Goal: Information Seeking & Learning: Learn about a topic

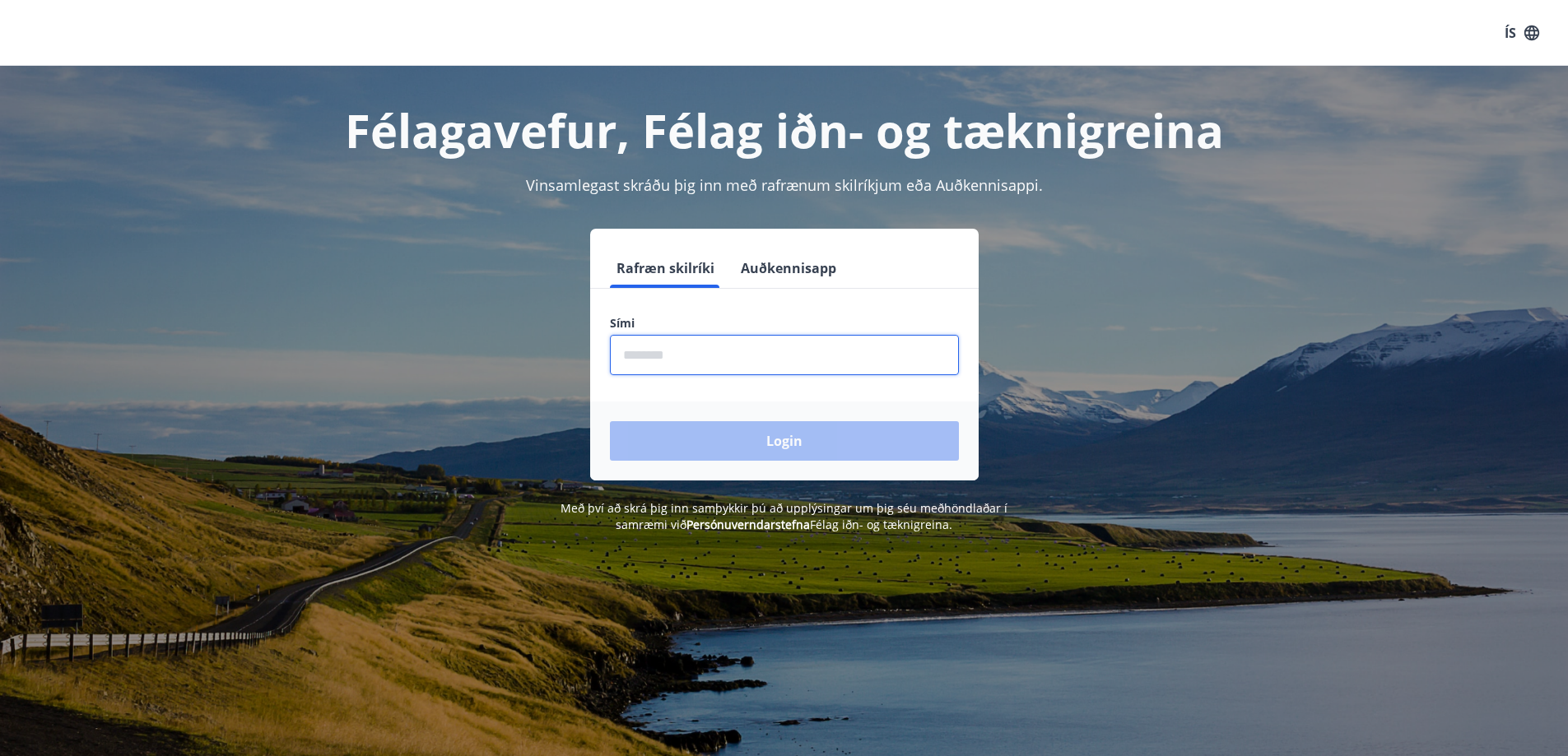
click at [716, 353] on input "phone" at bounding box center [784, 355] width 349 height 41
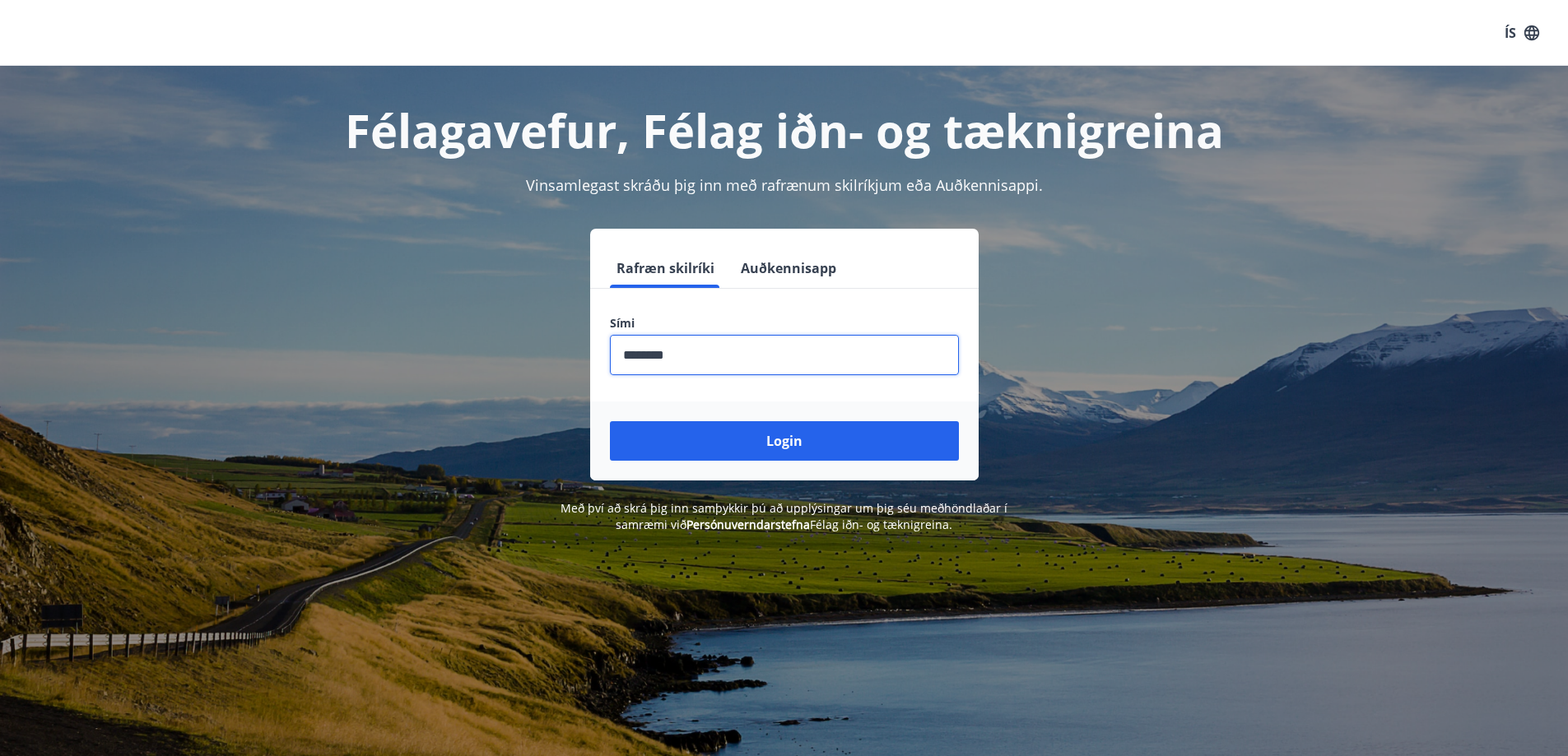
click at [739, 360] on input "phone" at bounding box center [784, 355] width 349 height 41
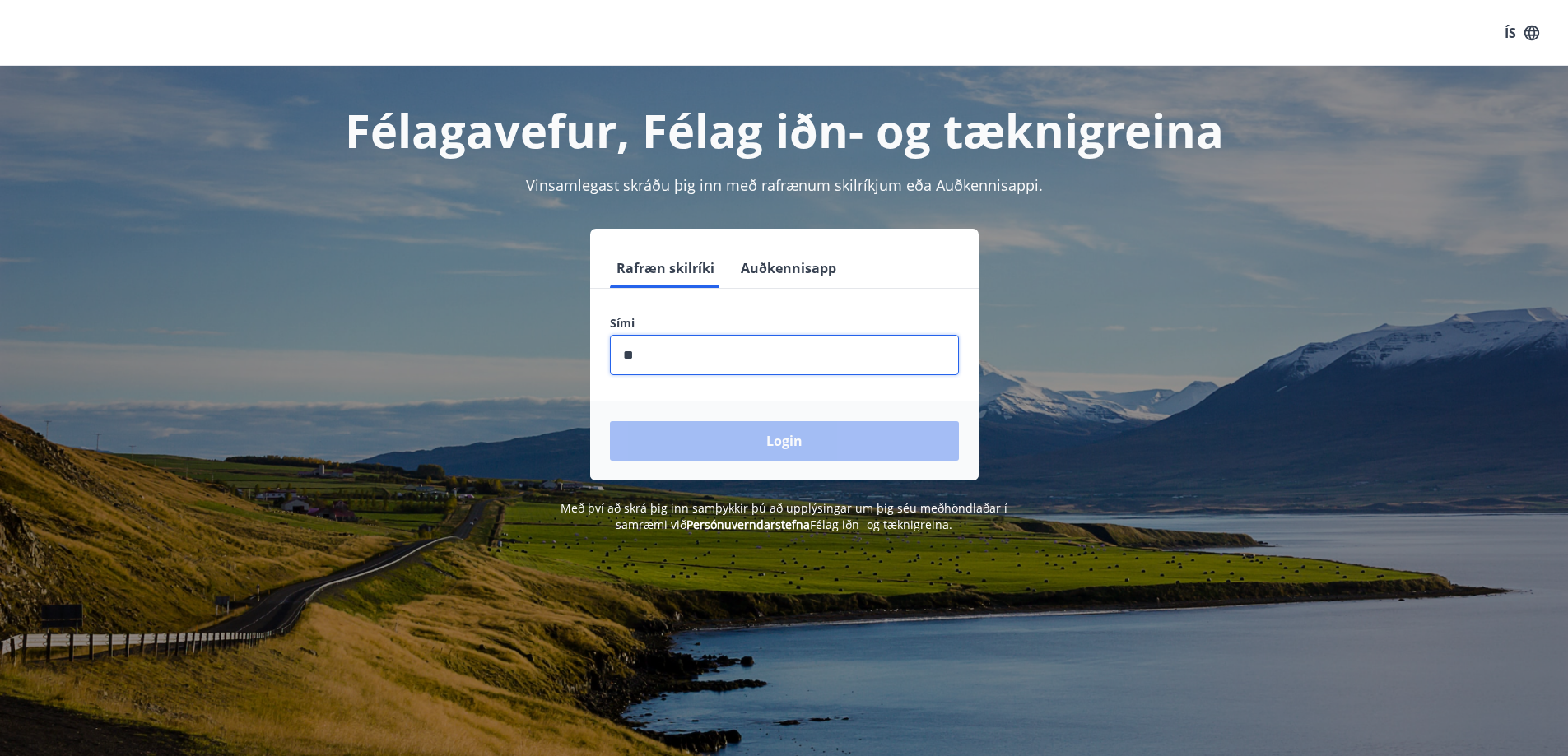
type input "********"
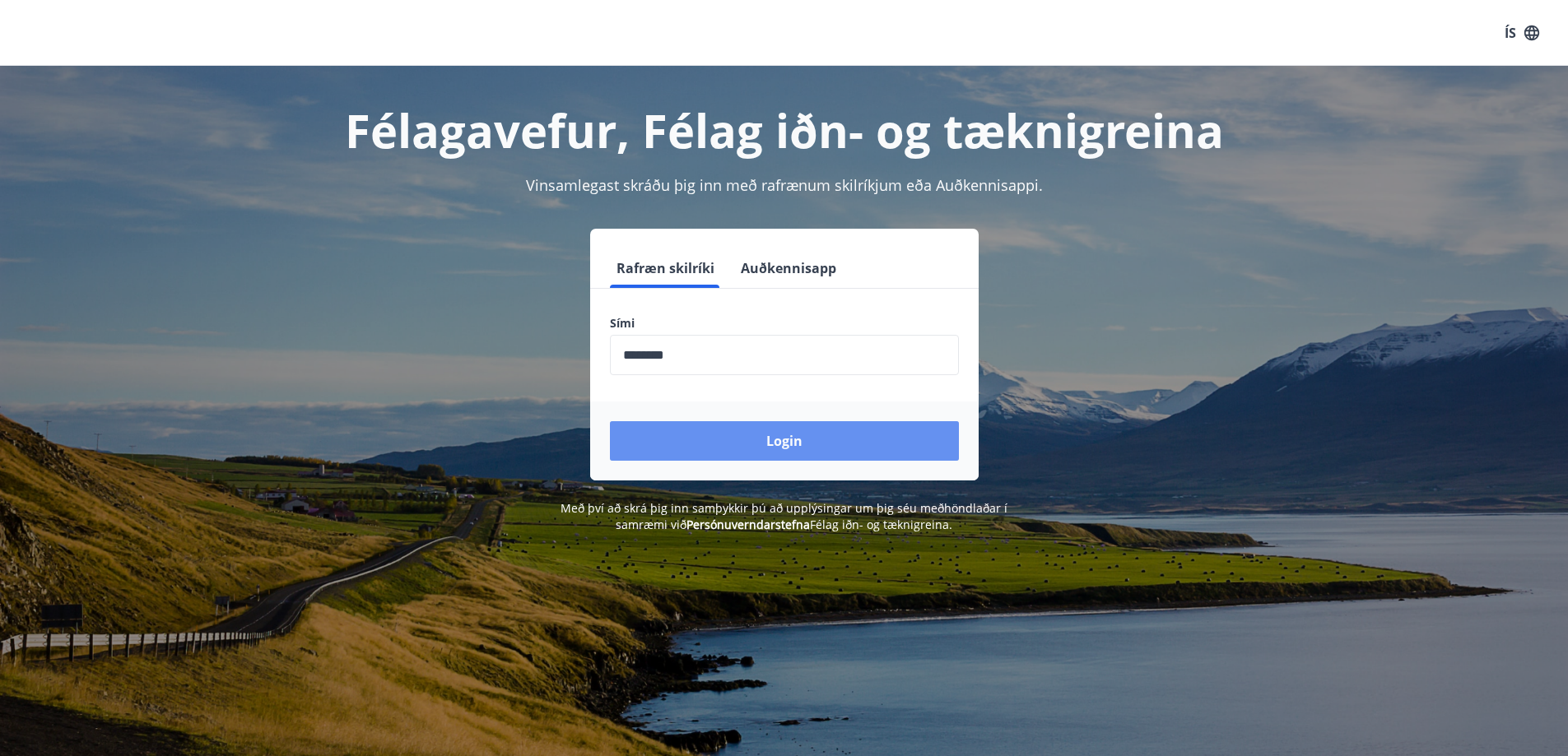
click at [804, 437] on button "Login" at bounding box center [784, 441] width 349 height 40
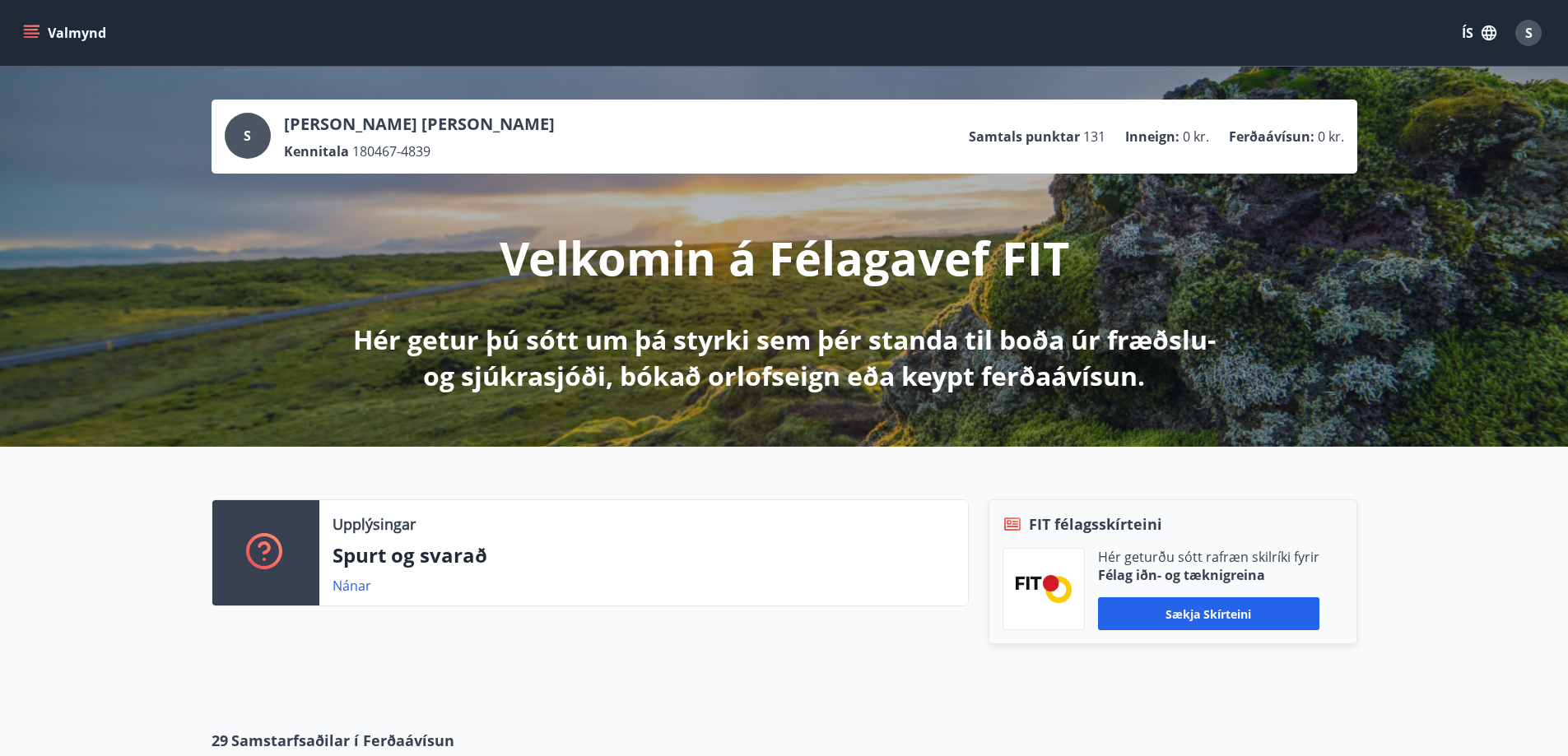
click at [37, 31] on icon "menu" at bounding box center [32, 30] width 15 height 2
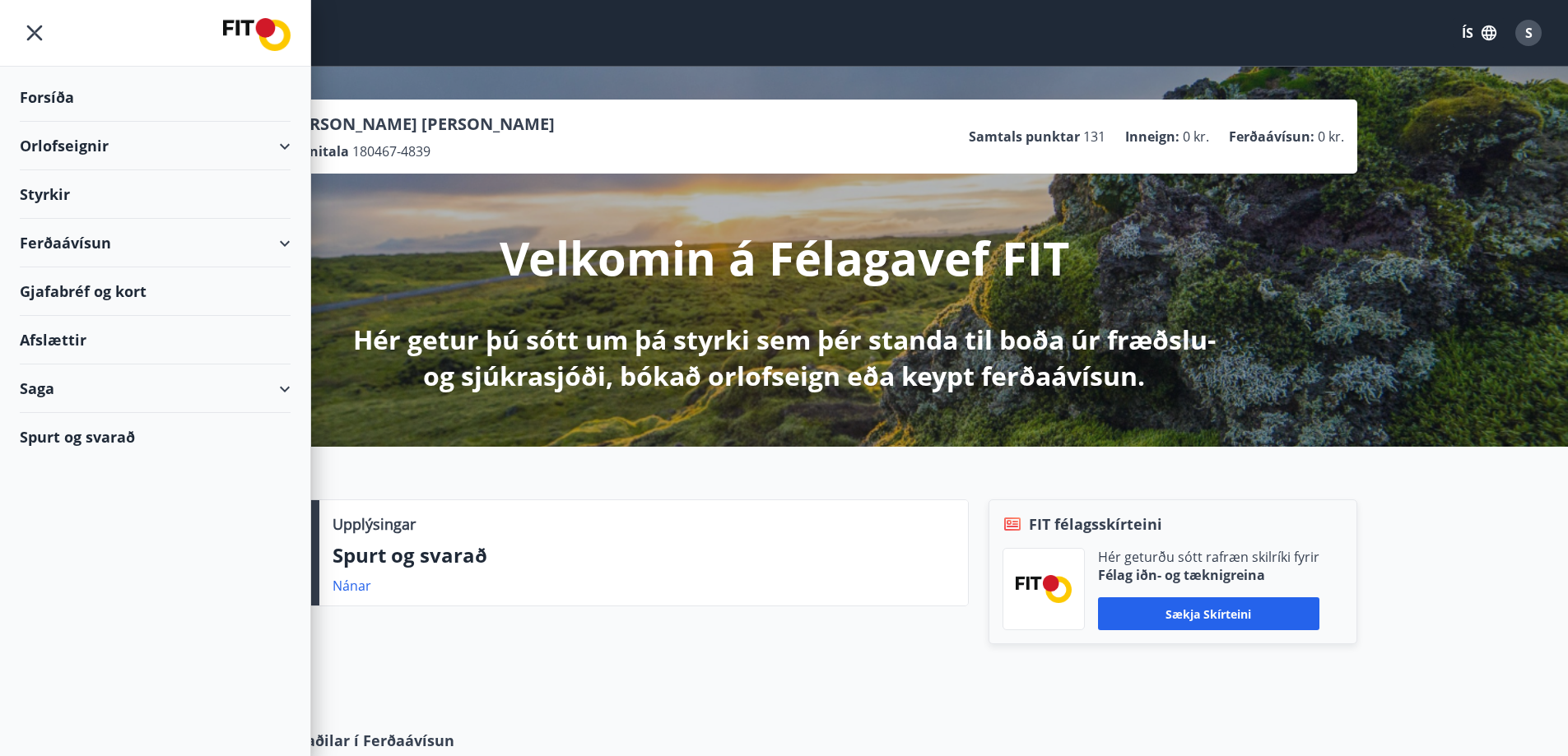
click at [46, 122] on div "Styrkir" at bounding box center [155, 97] width 271 height 49
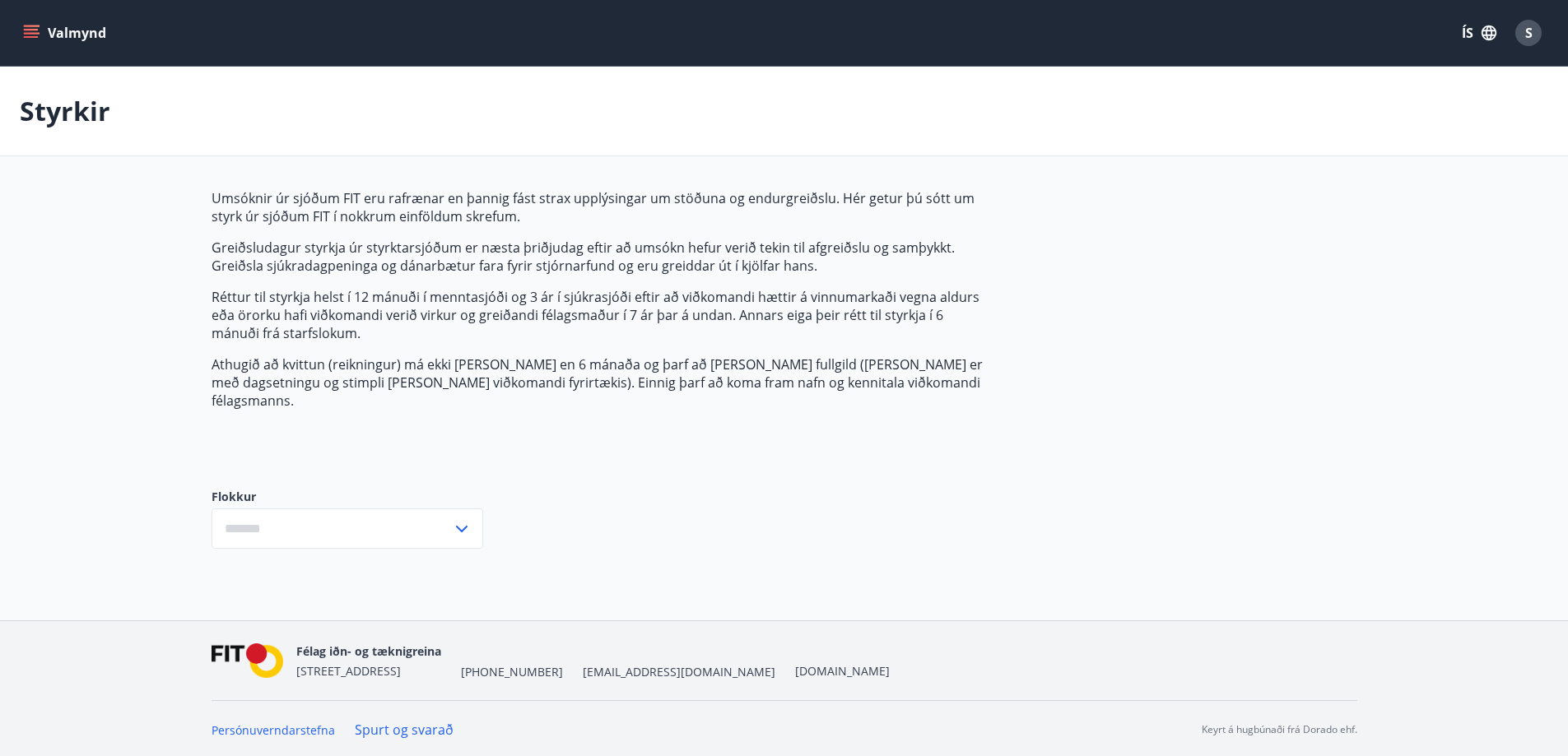
type input "***"
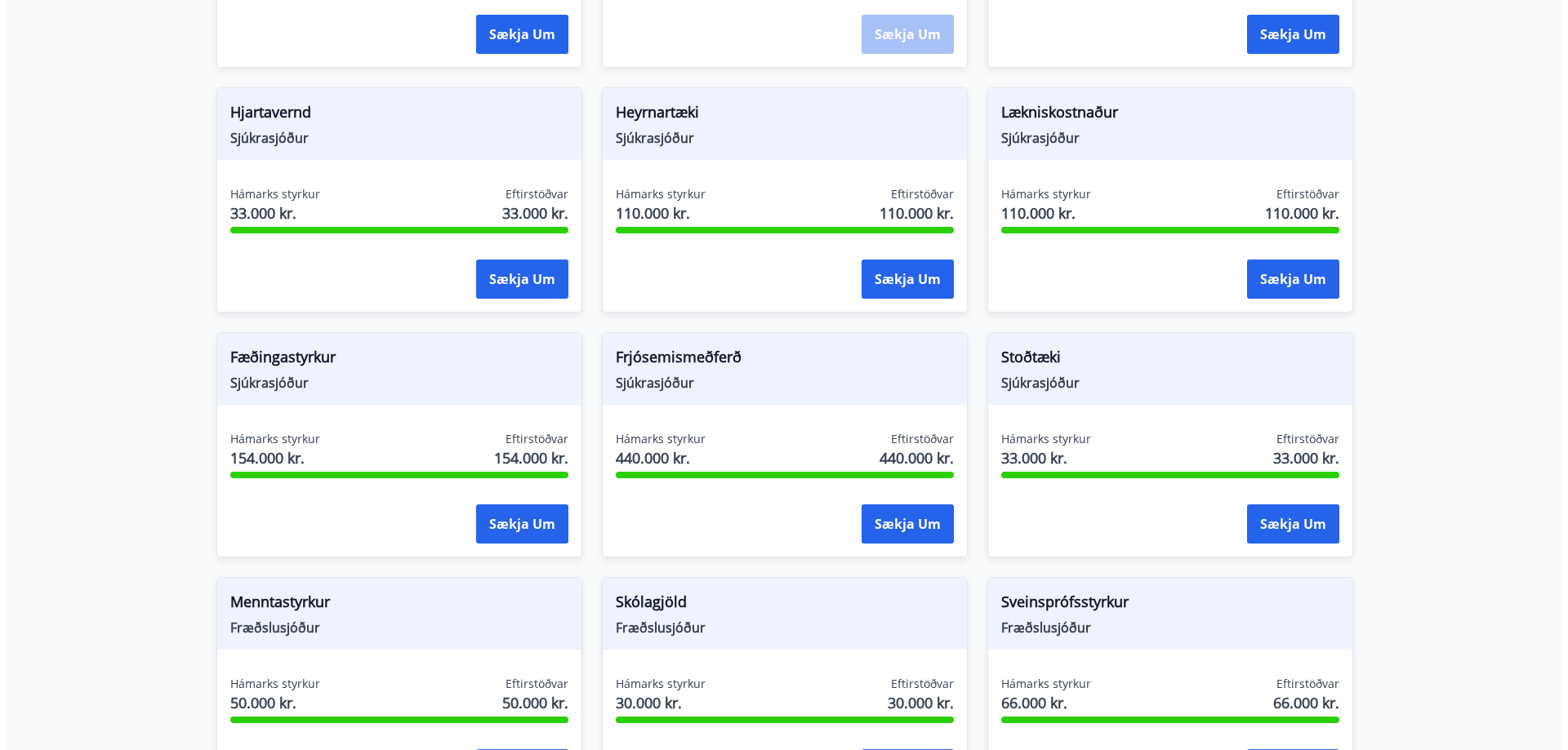
scroll to position [980, 0]
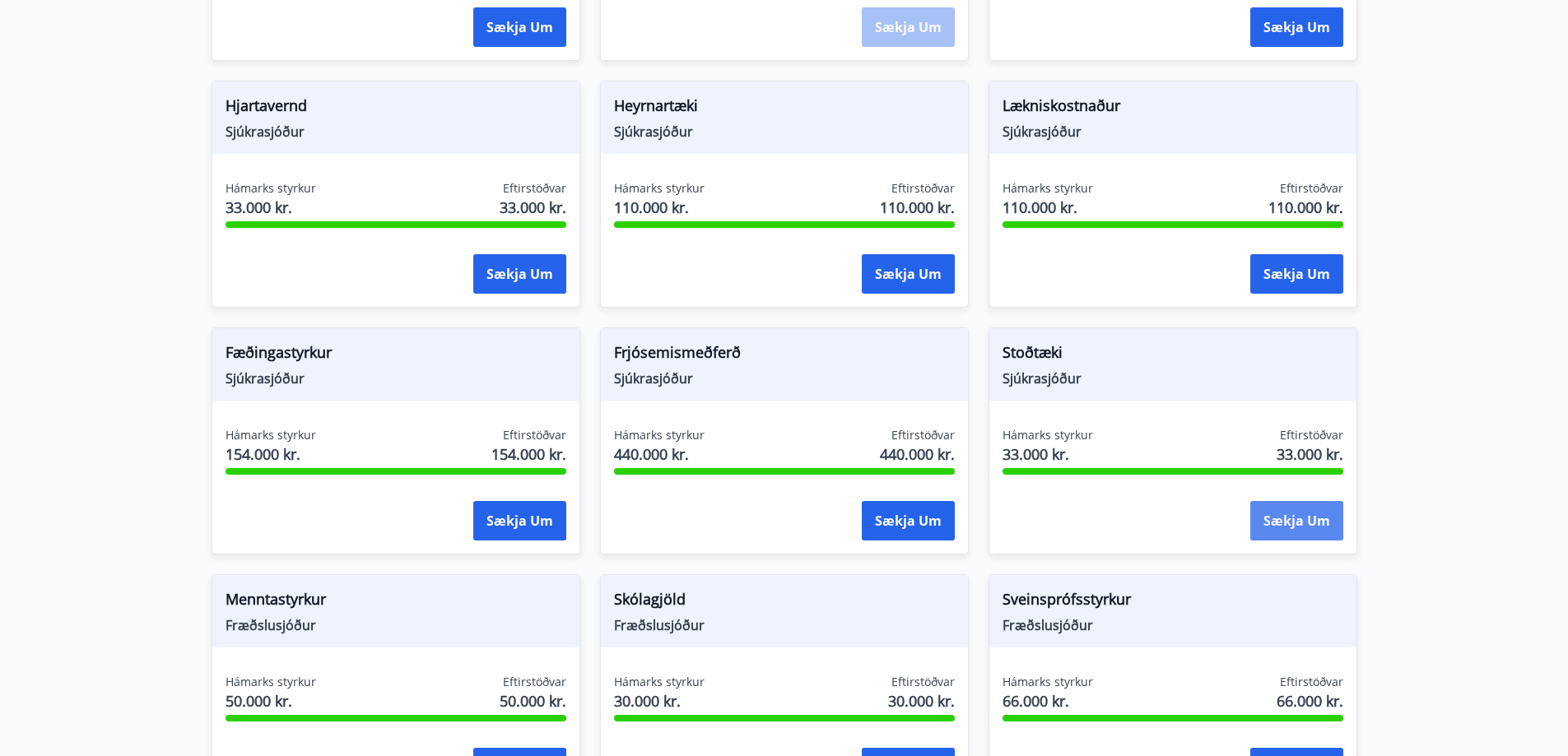
click at [1287, 505] on button "Sækja um" at bounding box center [1297, 521] width 93 height 40
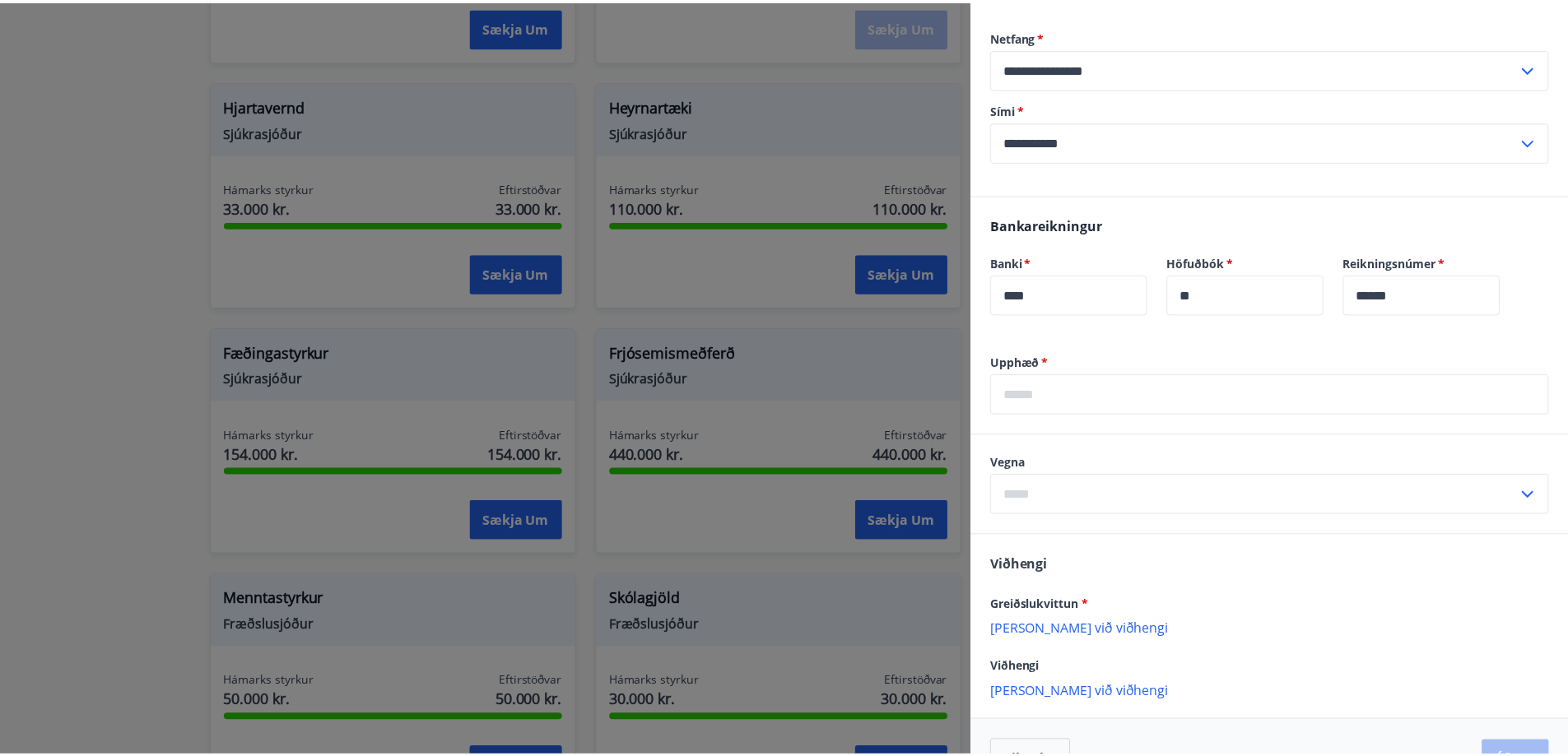
scroll to position [422, 0]
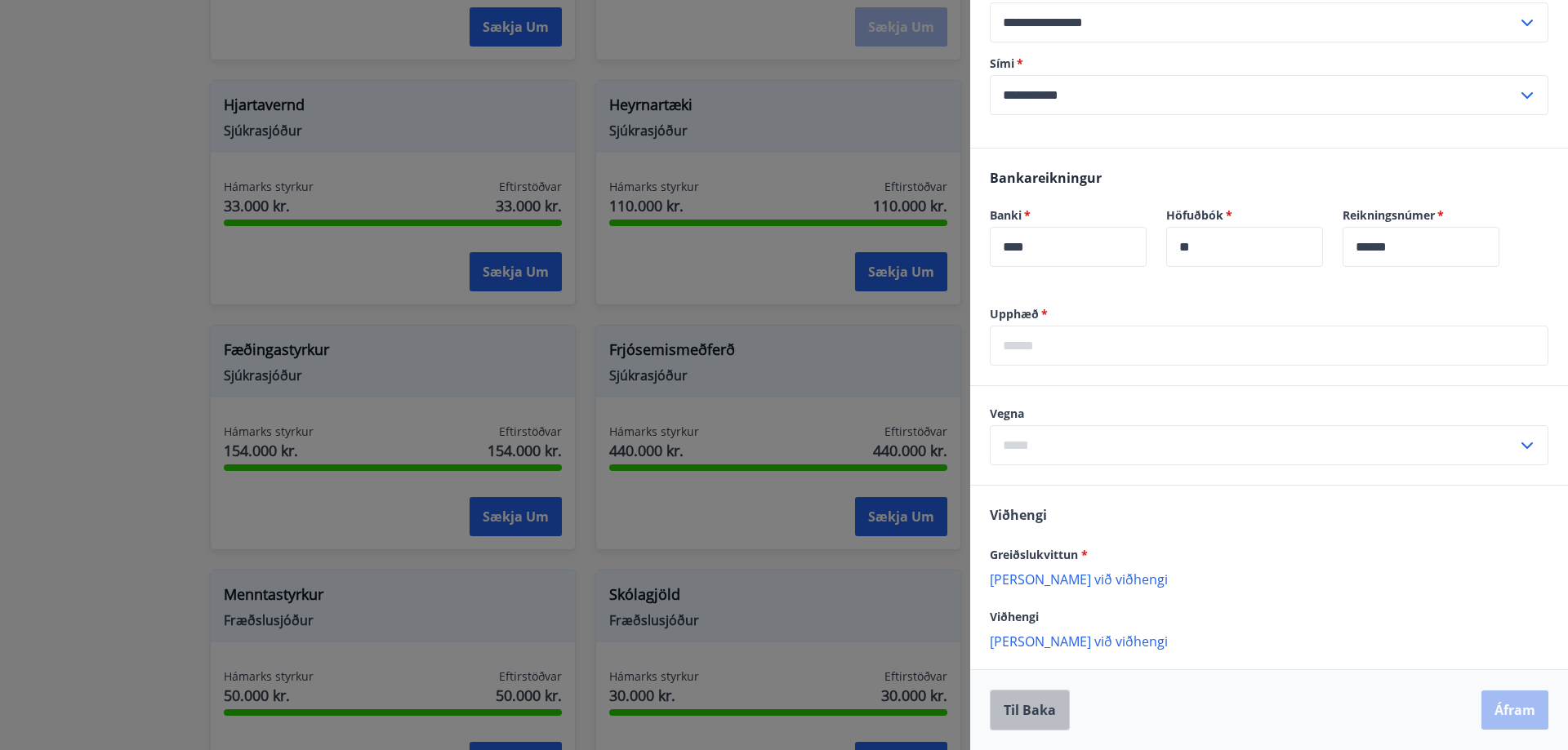
click at [1028, 705] on button "Til baka" at bounding box center [1029, 710] width 80 height 41
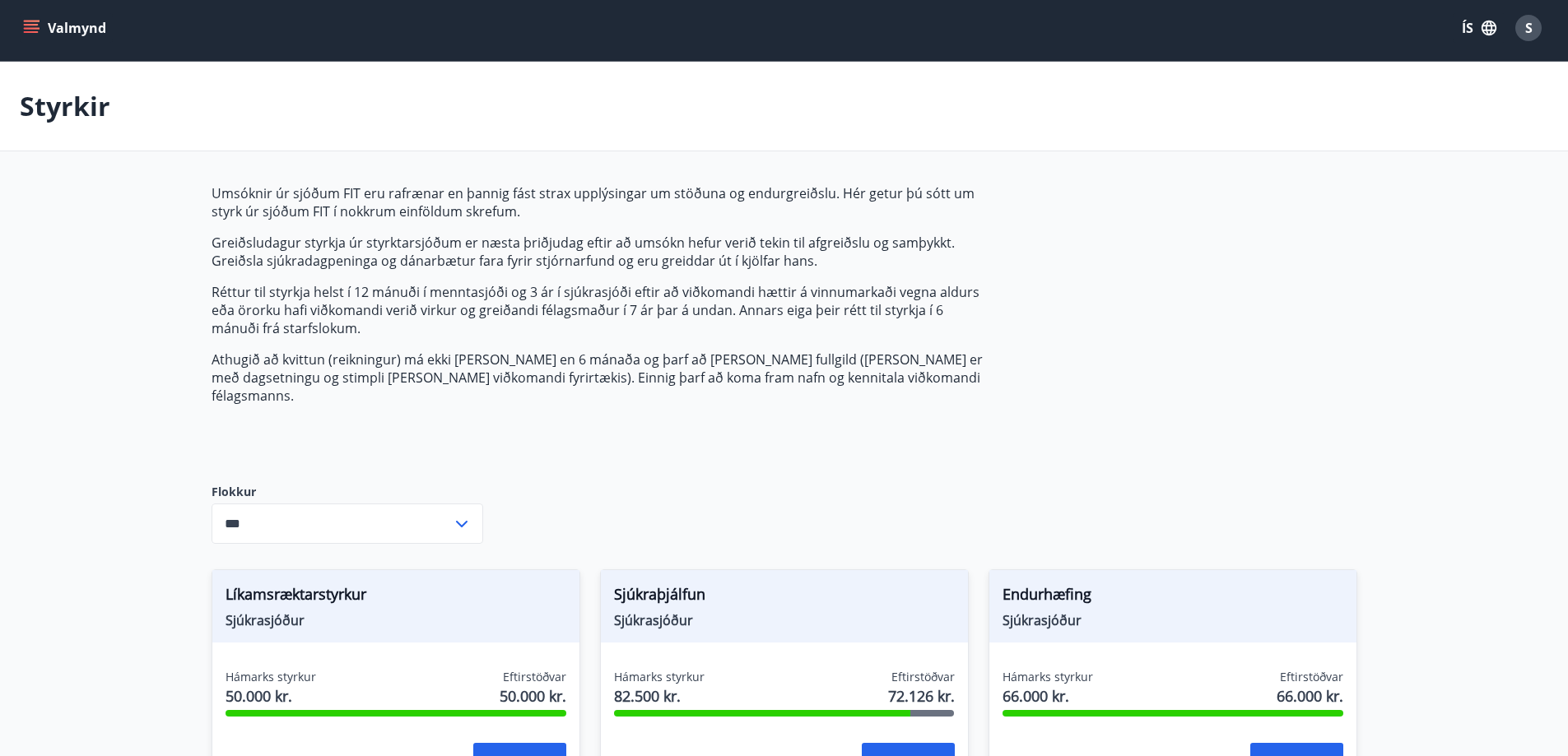
scroll to position [0, 0]
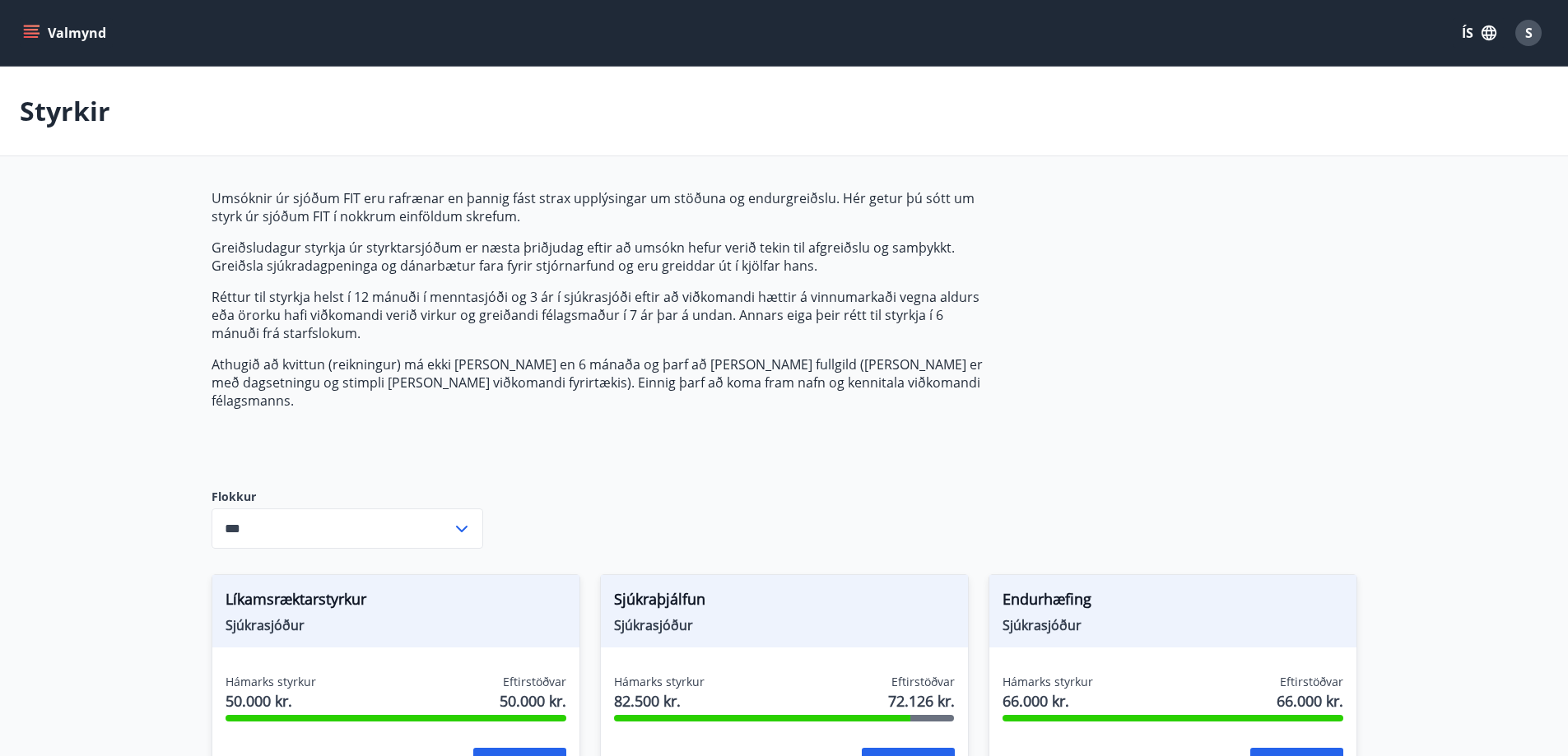
click at [34, 35] on icon "menu" at bounding box center [32, 33] width 17 height 17
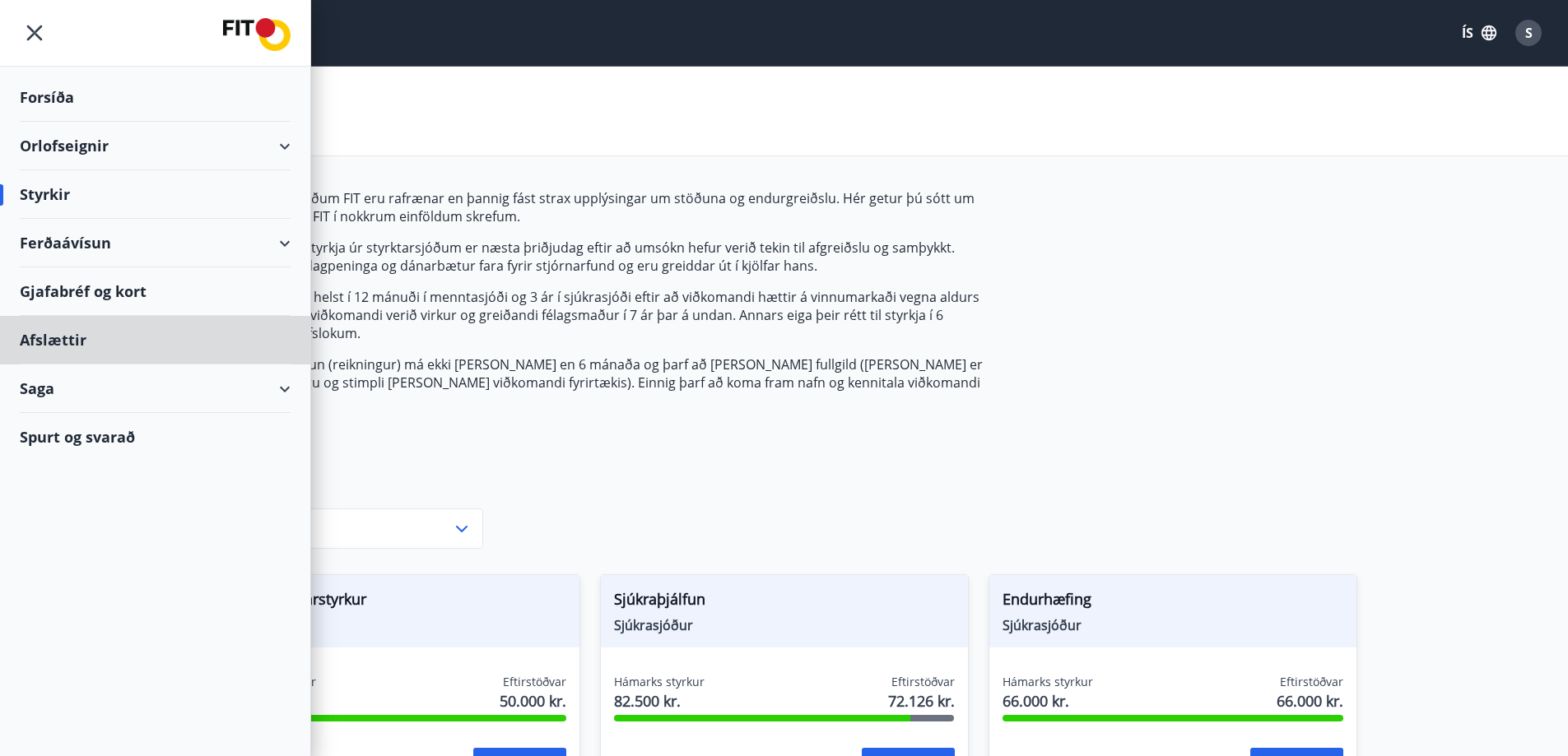
drag, startPoint x: 83, startPoint y: 344, endPoint x: 184, endPoint y: 305, distance: 108.3
click at [187, 311] on ul "Forsíða Orlofseignir Styrkir Ferðaávísun Gjafabréf [PERSON_NAME] Afslættir Saga…" at bounding box center [155, 263] width 310 height 394
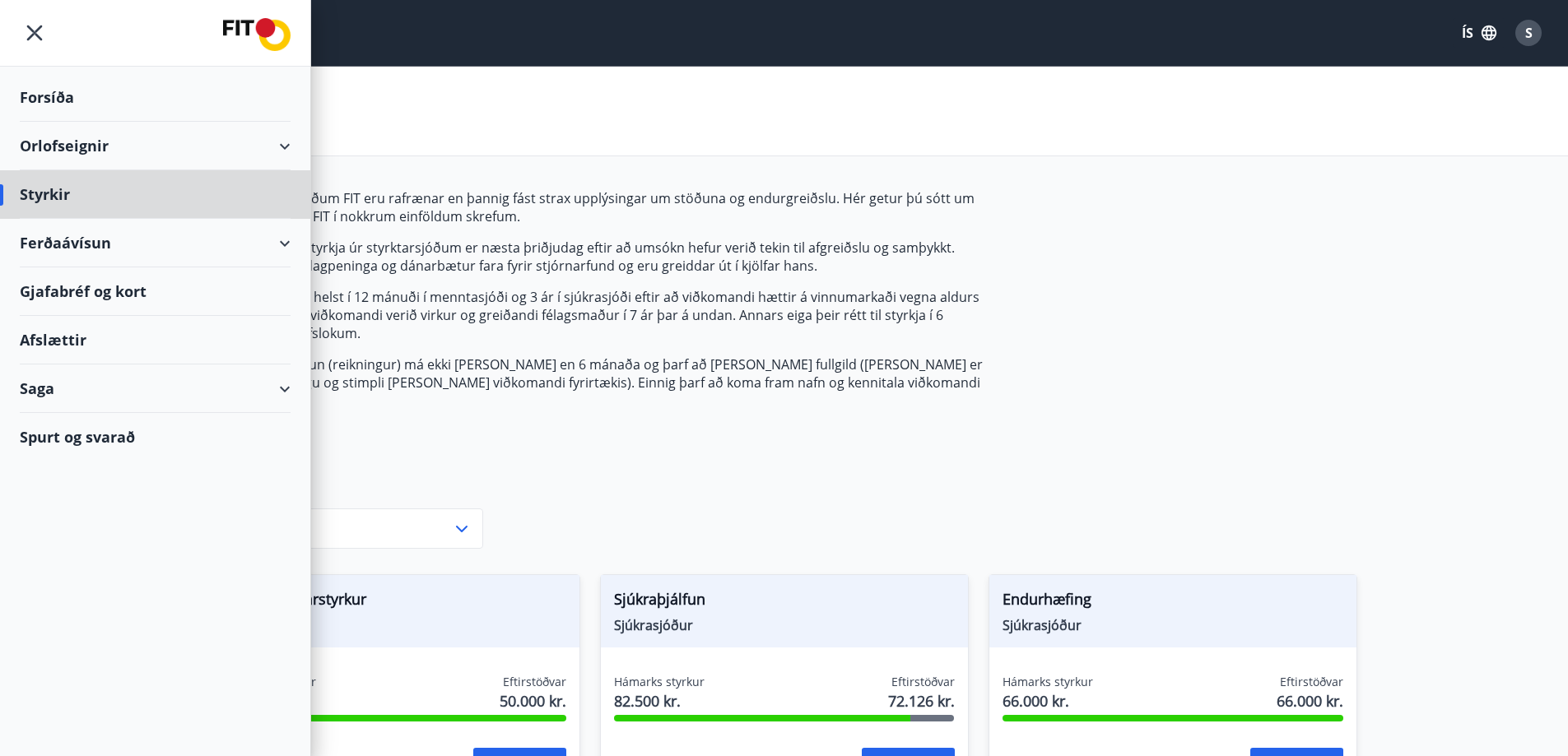
click at [66, 98] on div "Forsíða" at bounding box center [155, 97] width 271 height 49
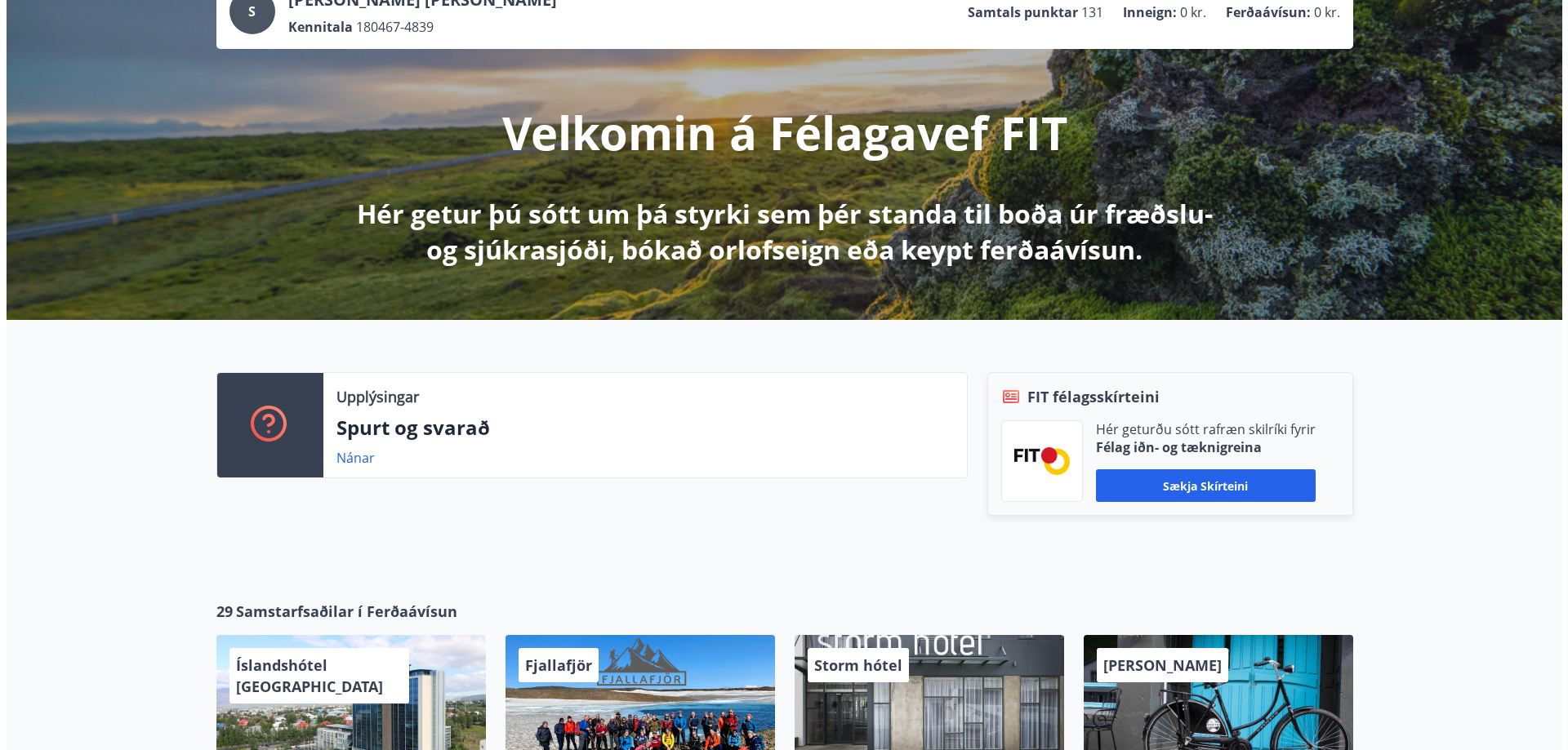
scroll to position [408, 0]
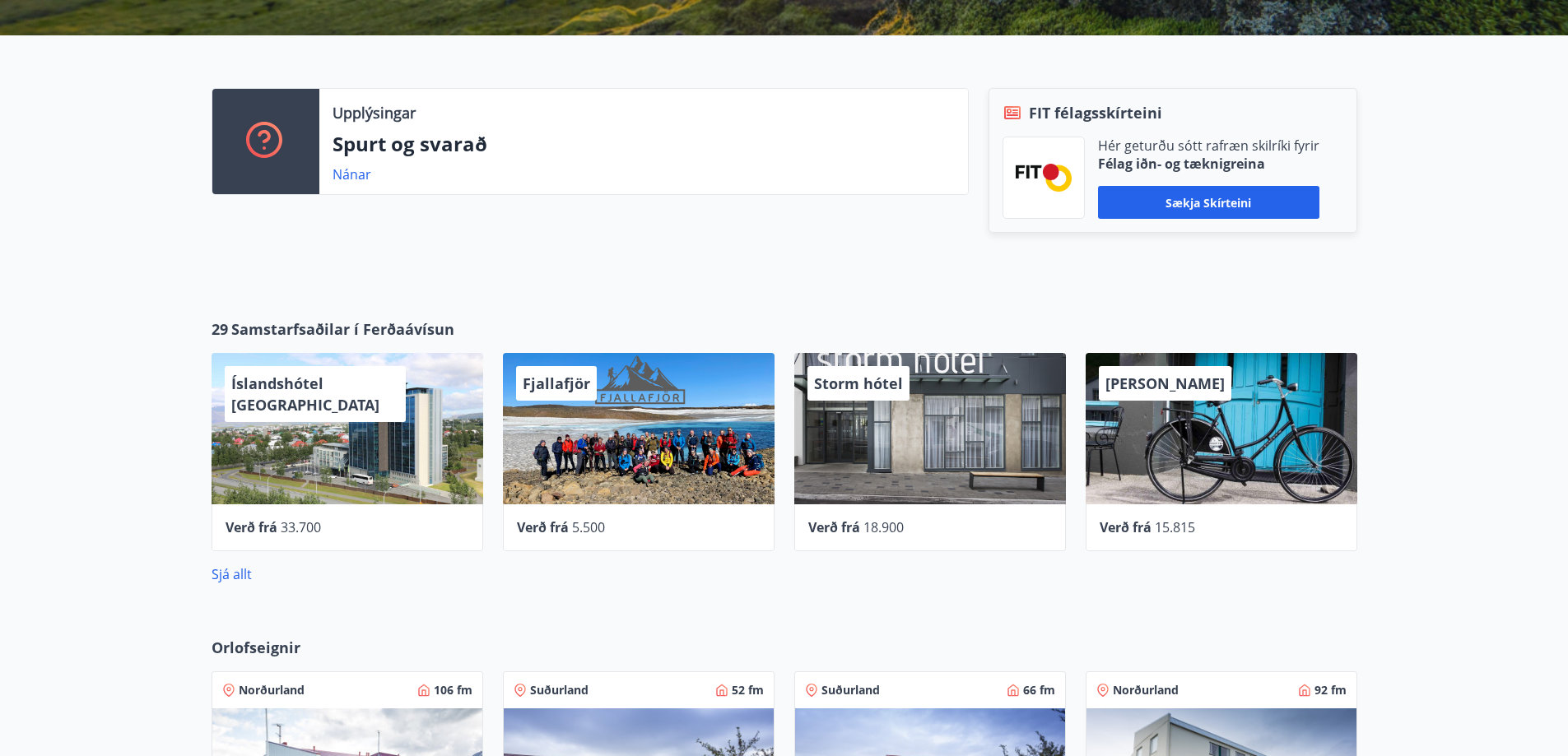
click at [866, 383] on span "Storm hótel" at bounding box center [858, 383] width 89 height 20
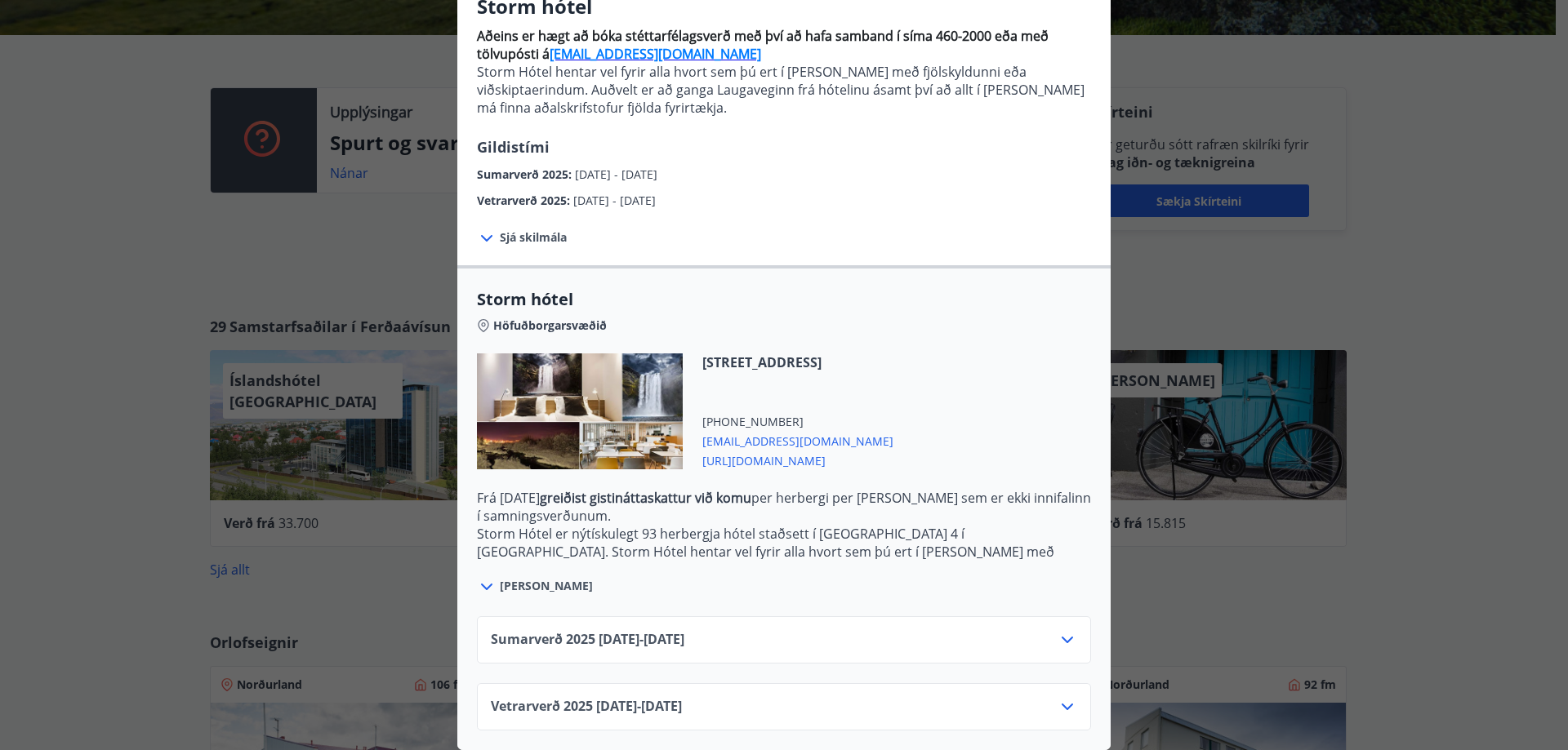
scroll to position [163, 0]
click at [1487, 258] on div "Storm hótel Aðeins er hægt að bóka stéttarfélagsverð með því að hafa samband í …" at bounding box center [784, 224] width 1568 height 750
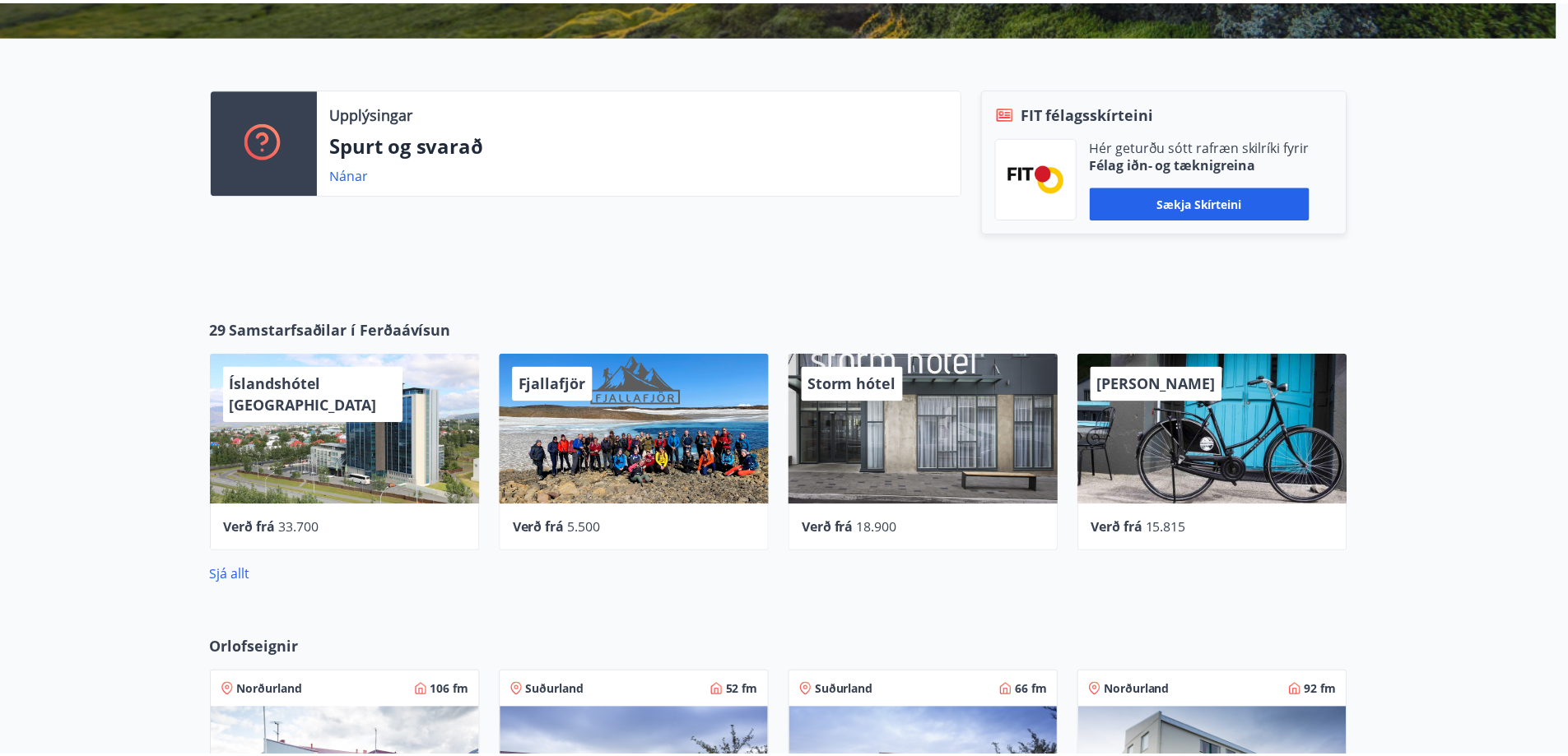
scroll to position [0, 0]
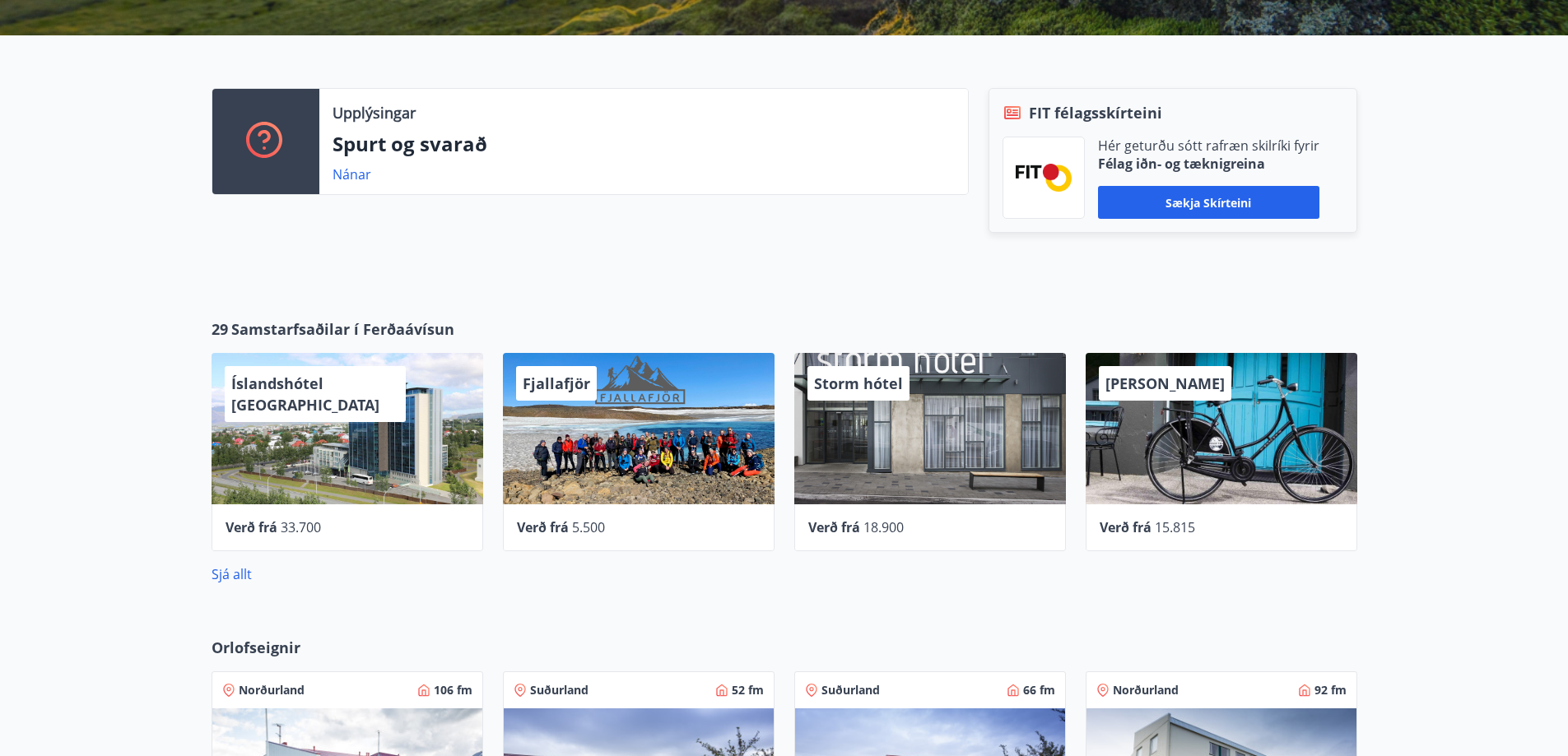
click at [306, 412] on div "Íslandshótel [GEOGRAPHIC_DATA]" at bounding box center [347, 428] width 271 height 151
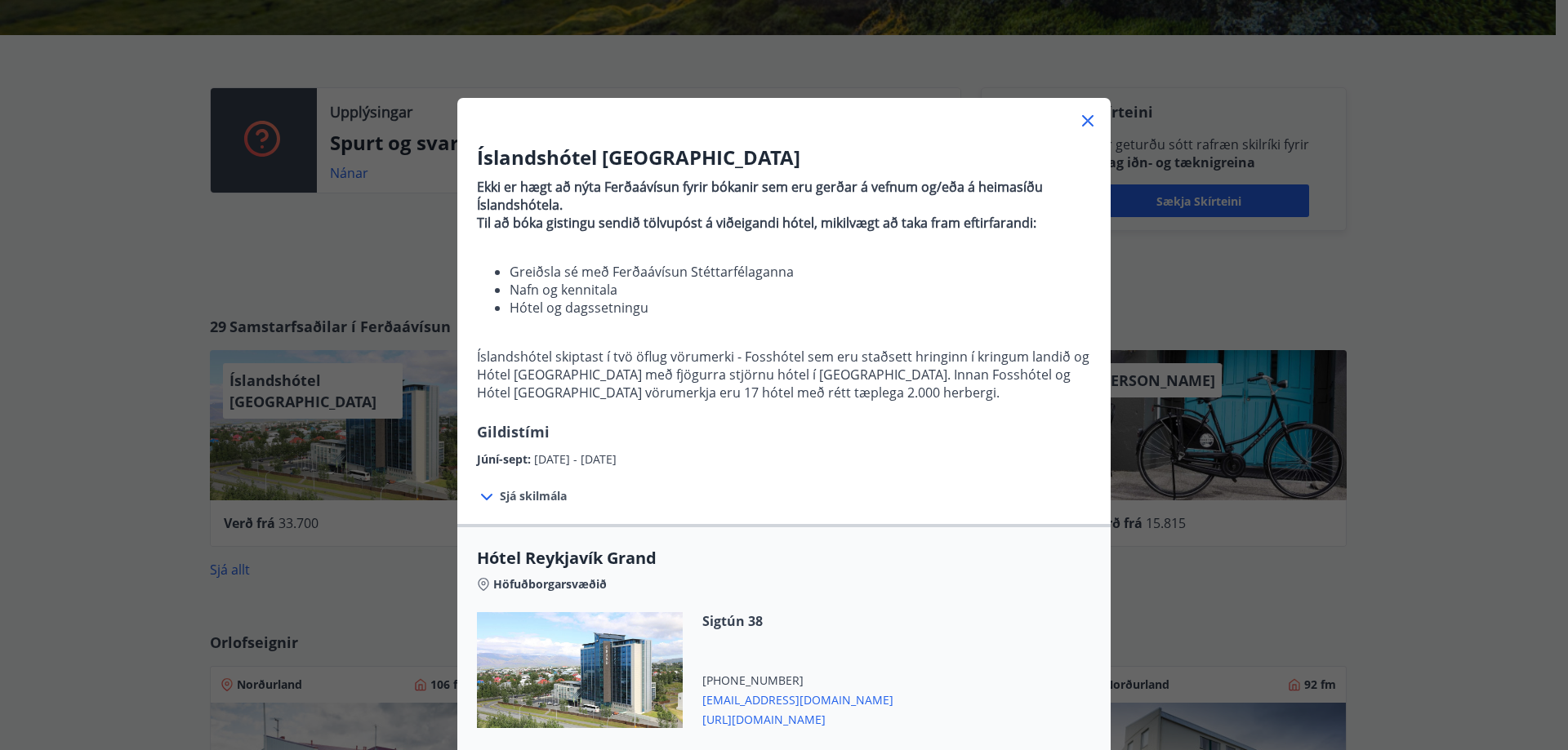
click at [1085, 120] on icon at bounding box center [1088, 121] width 20 height 20
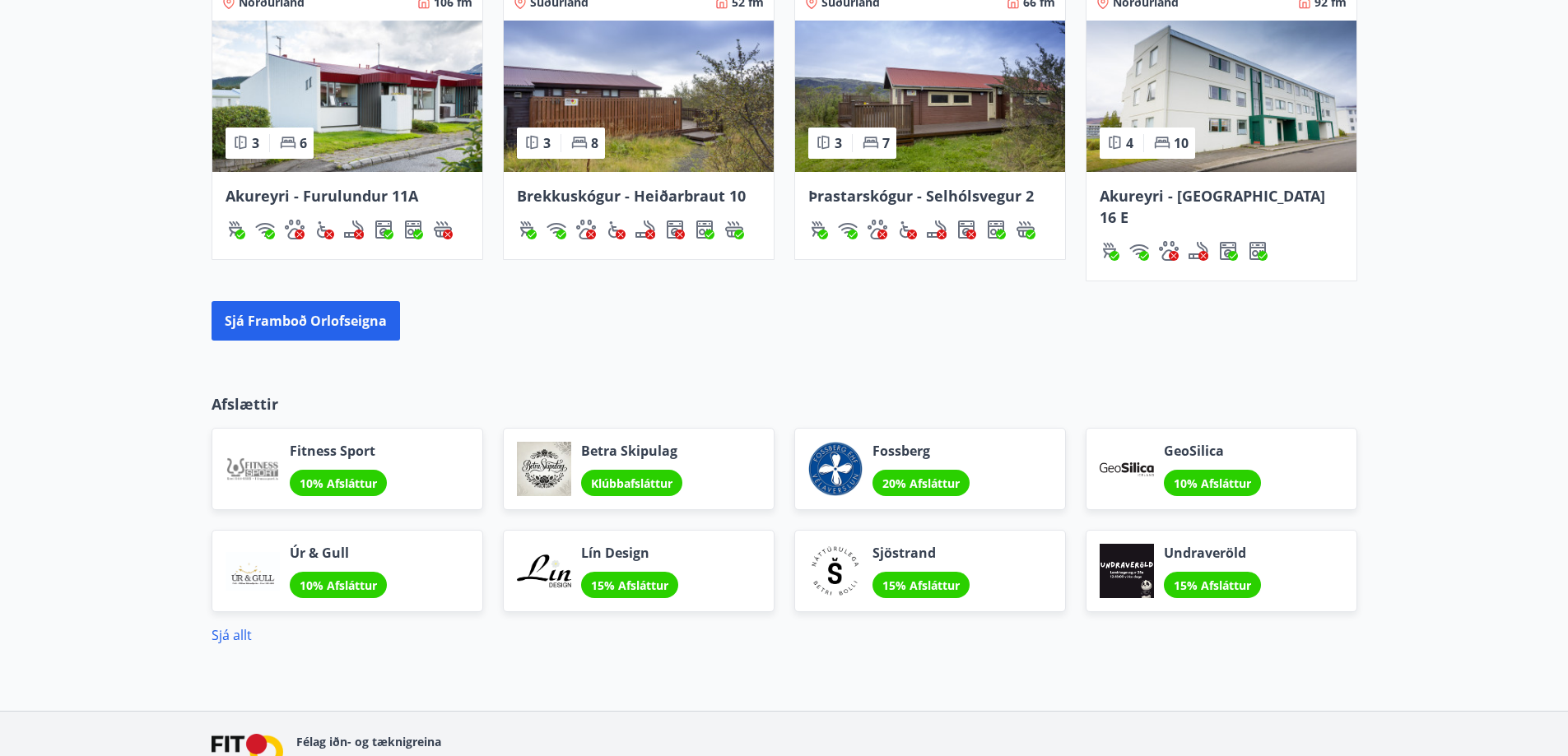
scroll to position [1171, 0]
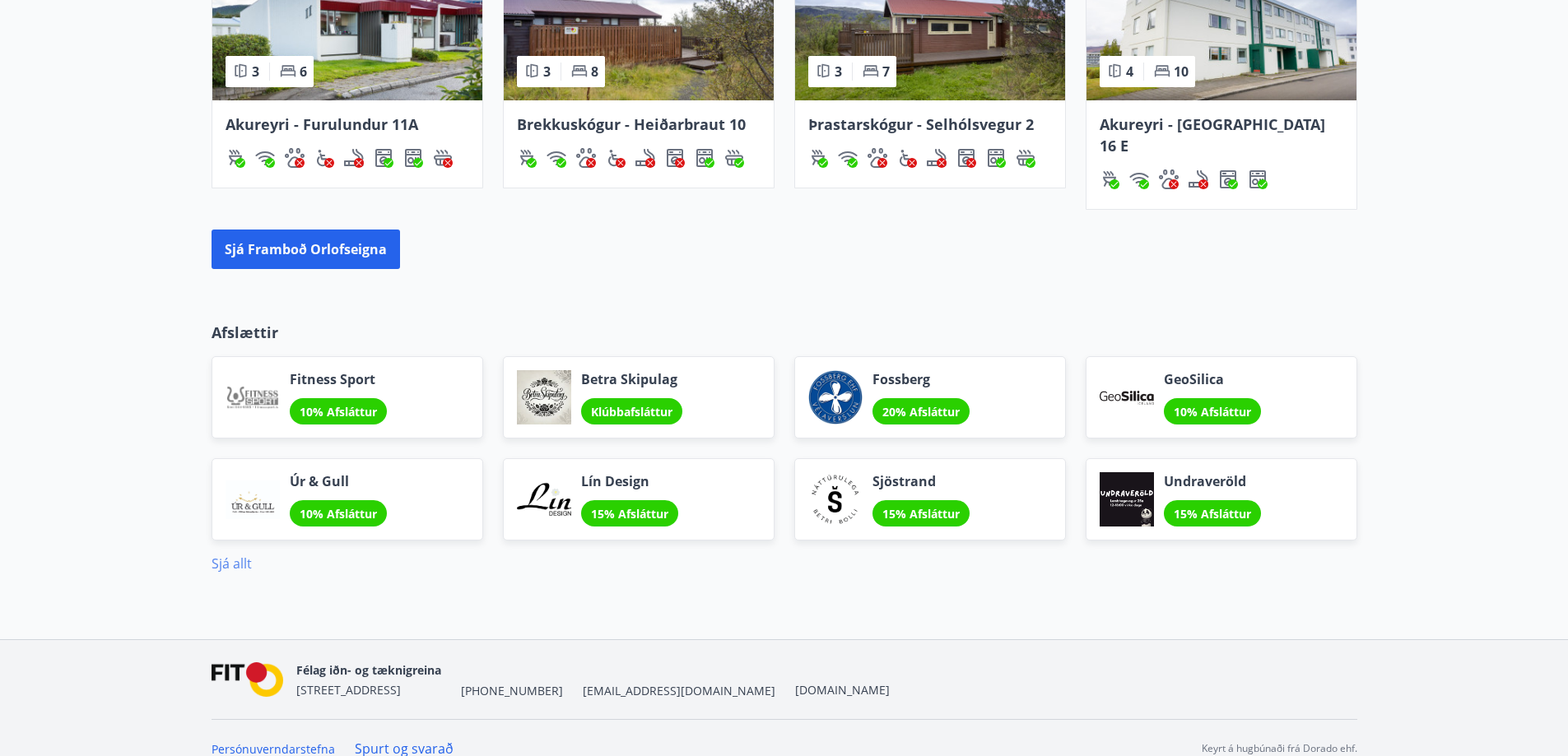
click at [238, 554] on link "Sjá allt" at bounding box center [232, 563] width 41 height 18
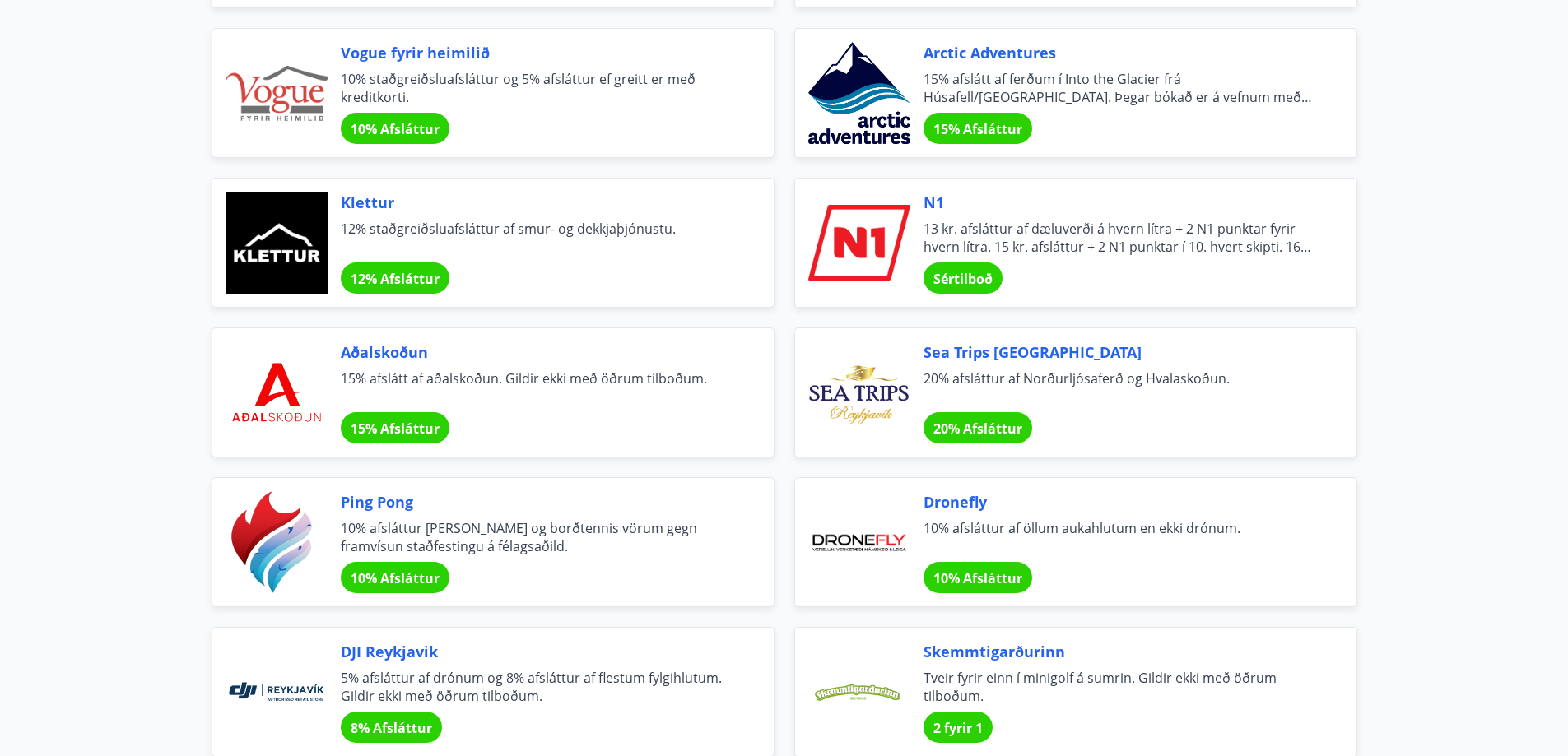
scroll to position [3045, 0]
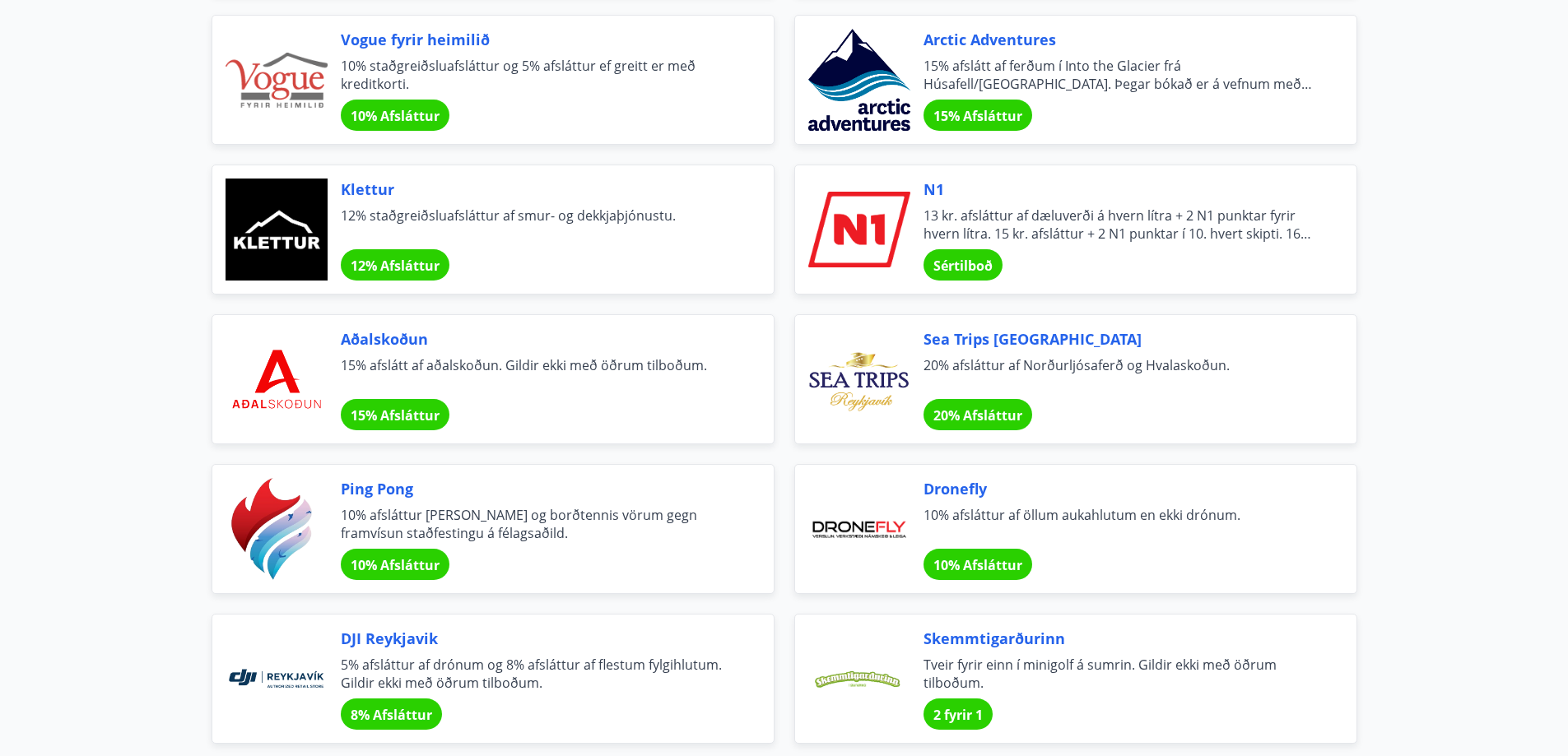
click at [962, 269] on span "Sértilboð" at bounding box center [962, 266] width 59 height 18
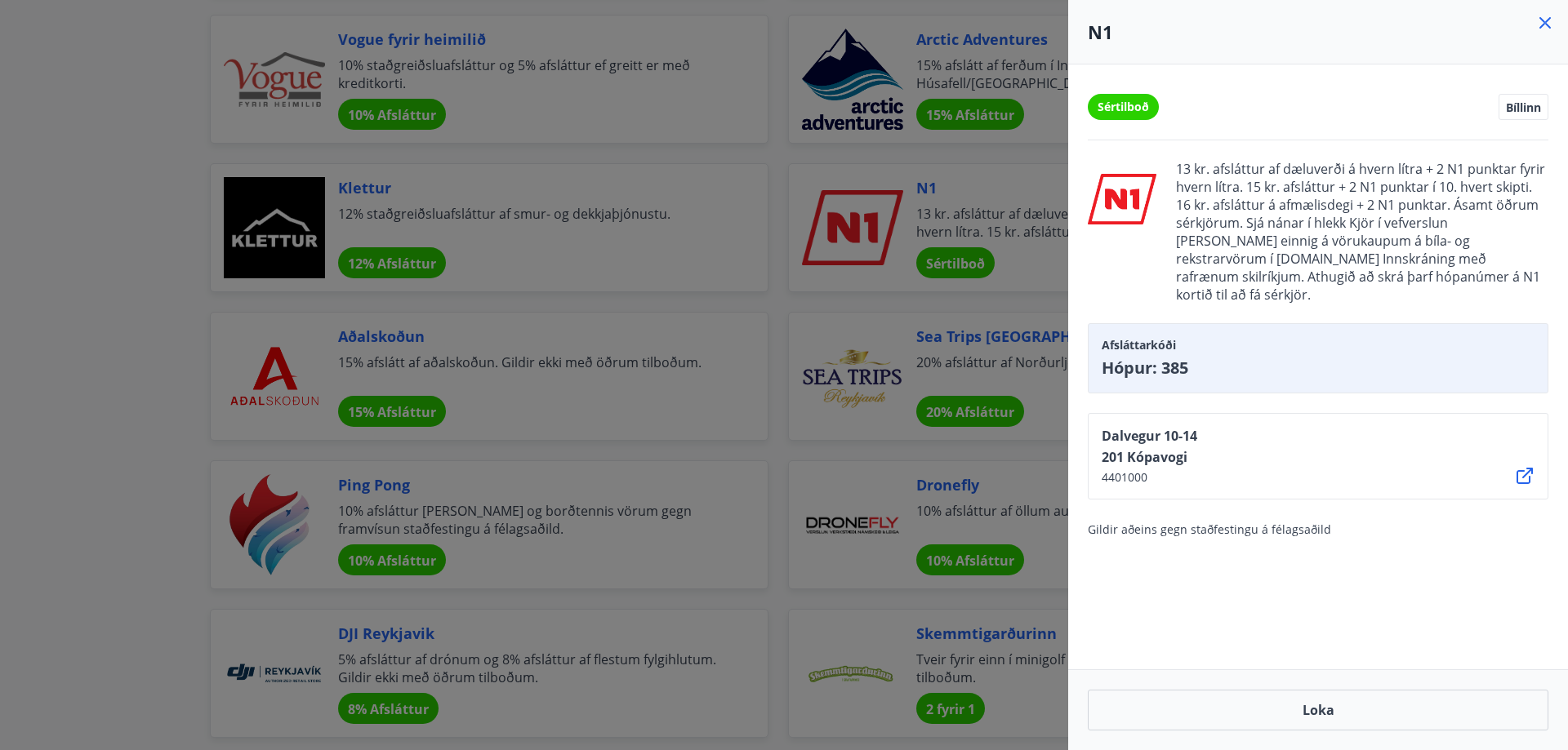
click at [1521, 466] on icon at bounding box center [1524, 476] width 20 height 20
click at [1537, 26] on icon at bounding box center [1545, 23] width 20 height 20
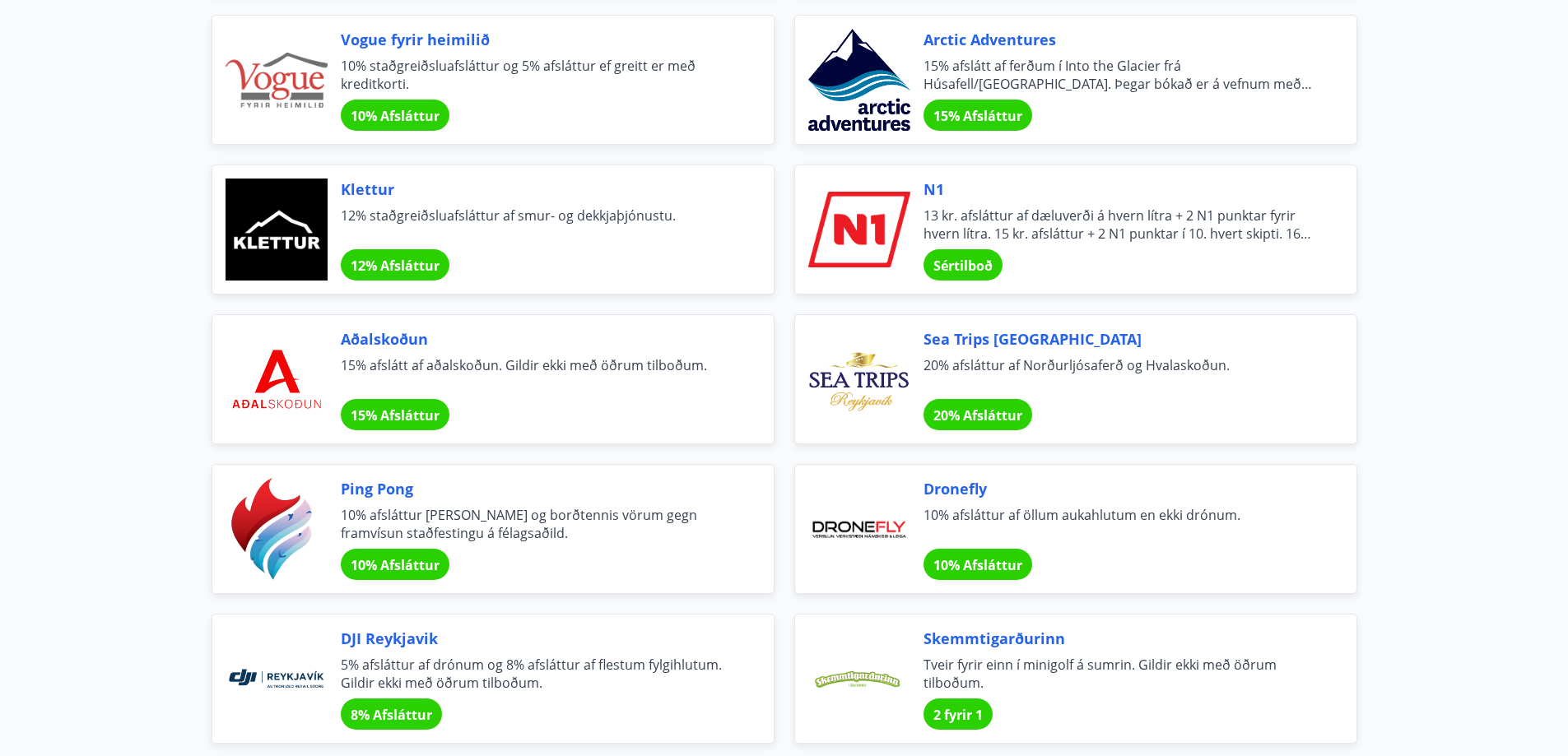
click at [960, 266] on span "Sértilboð" at bounding box center [962, 266] width 59 height 18
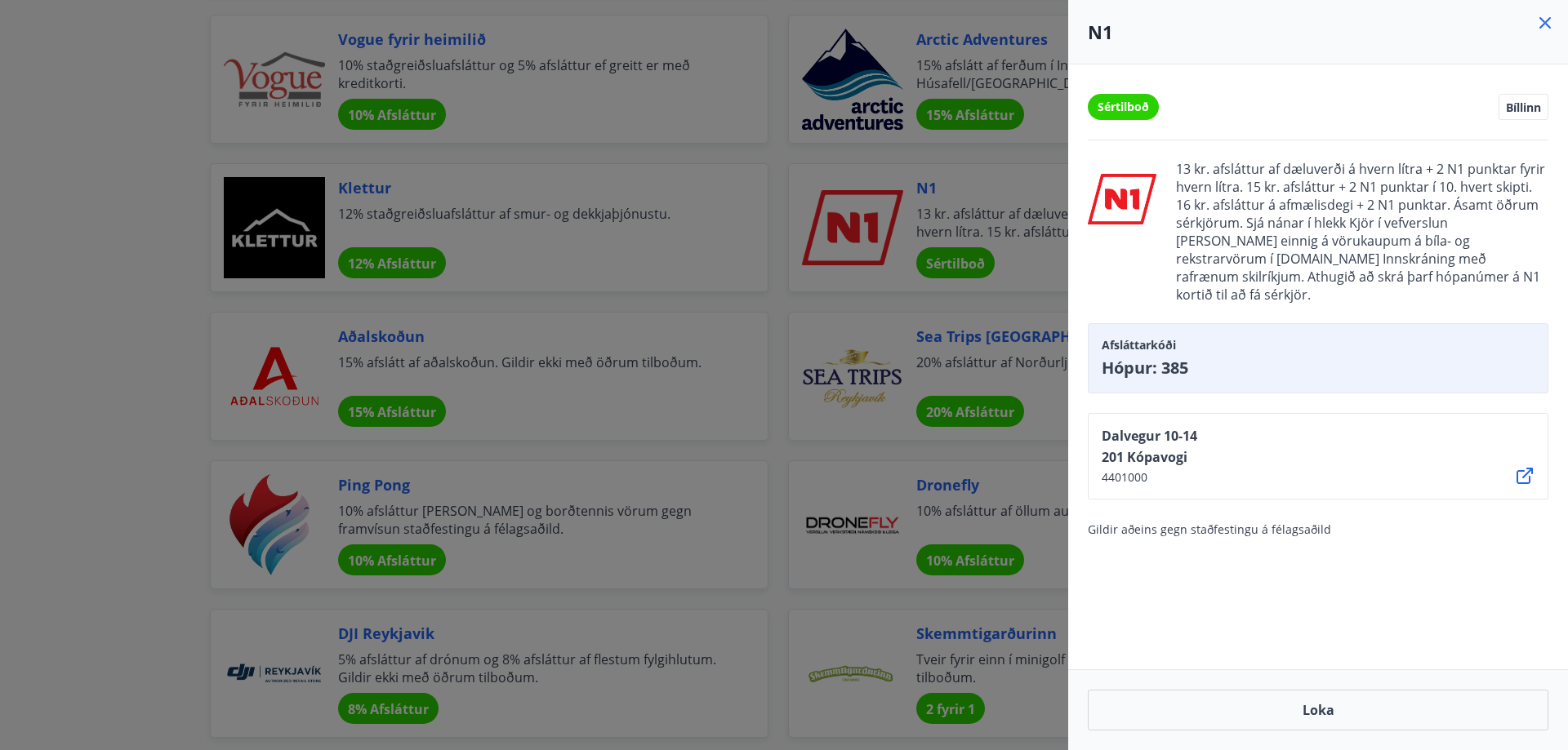
click at [1124, 106] on span "Sértilboð" at bounding box center [1123, 107] width 51 height 16
click at [1123, 106] on span "Sértilboð" at bounding box center [1123, 107] width 51 height 16
click at [1124, 107] on span "Sértilboð" at bounding box center [1123, 107] width 51 height 16
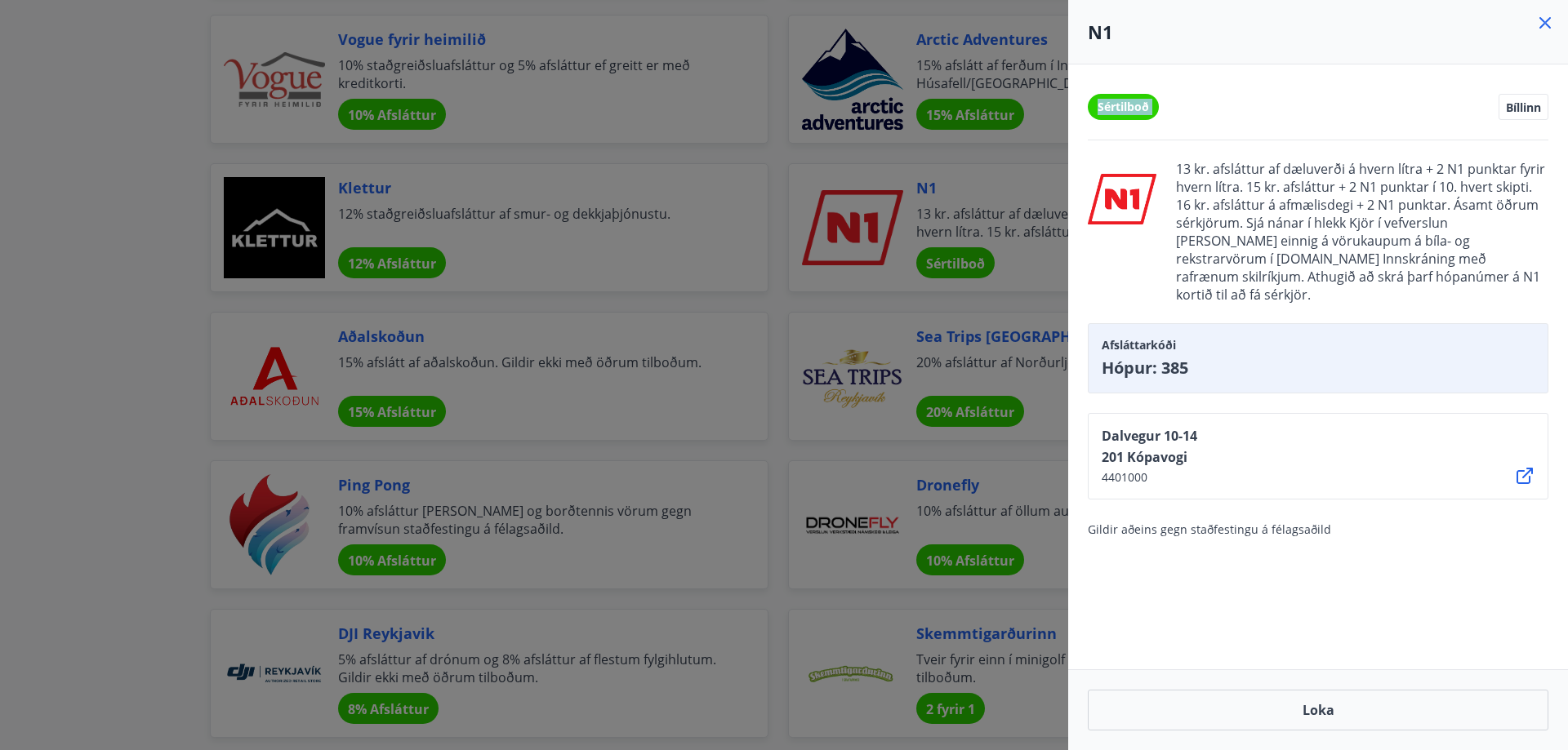
click at [1124, 108] on span "Sértilboð" at bounding box center [1123, 107] width 51 height 16
click at [1254, 105] on div "Sértilboð Bíllinn" at bounding box center [1318, 107] width 460 height 26
click at [1534, 25] on h4 "N1" at bounding box center [1318, 32] width 460 height 25
click at [1539, 23] on icon at bounding box center [1545, 23] width 20 height 20
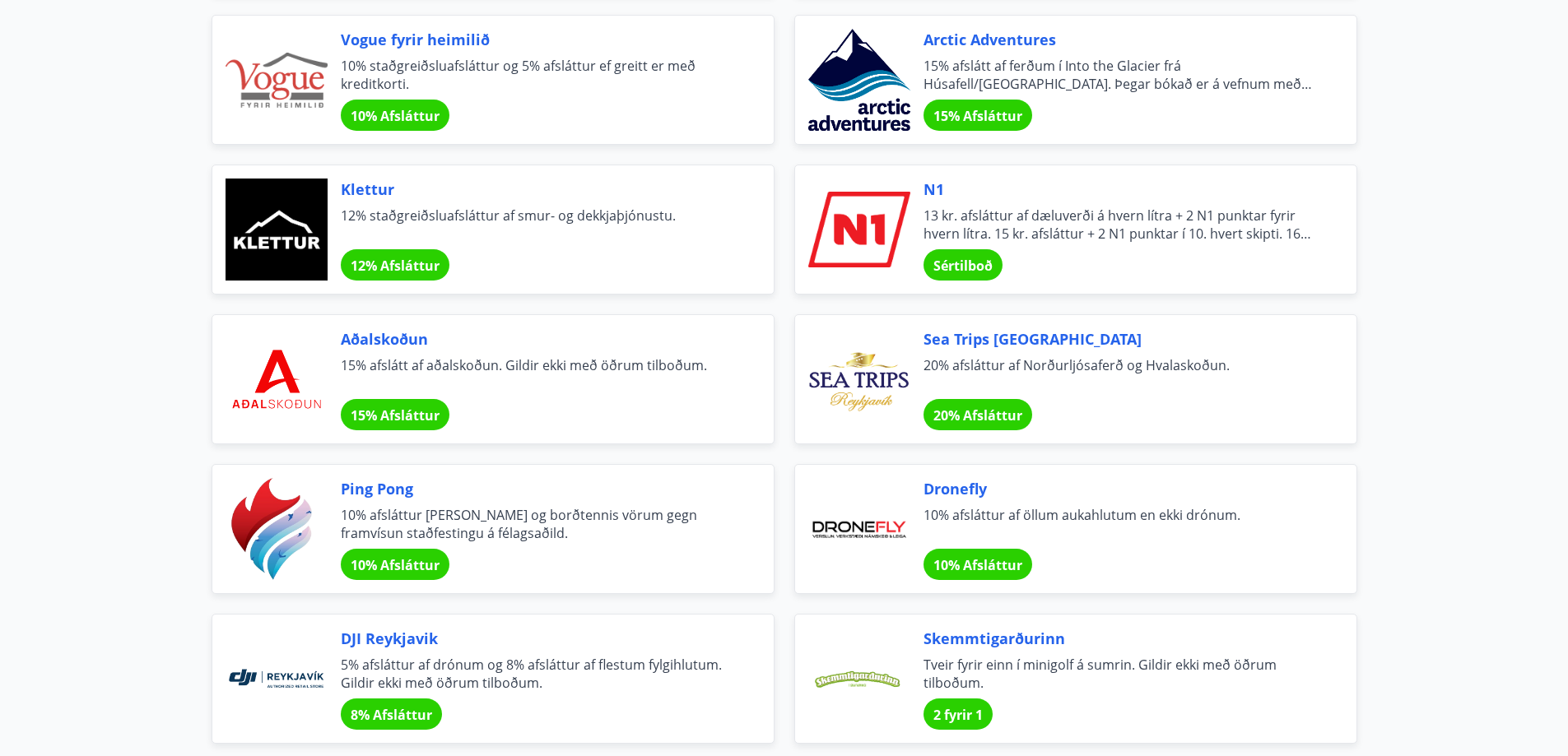
click at [975, 267] on span "Sértilboð" at bounding box center [962, 266] width 59 height 18
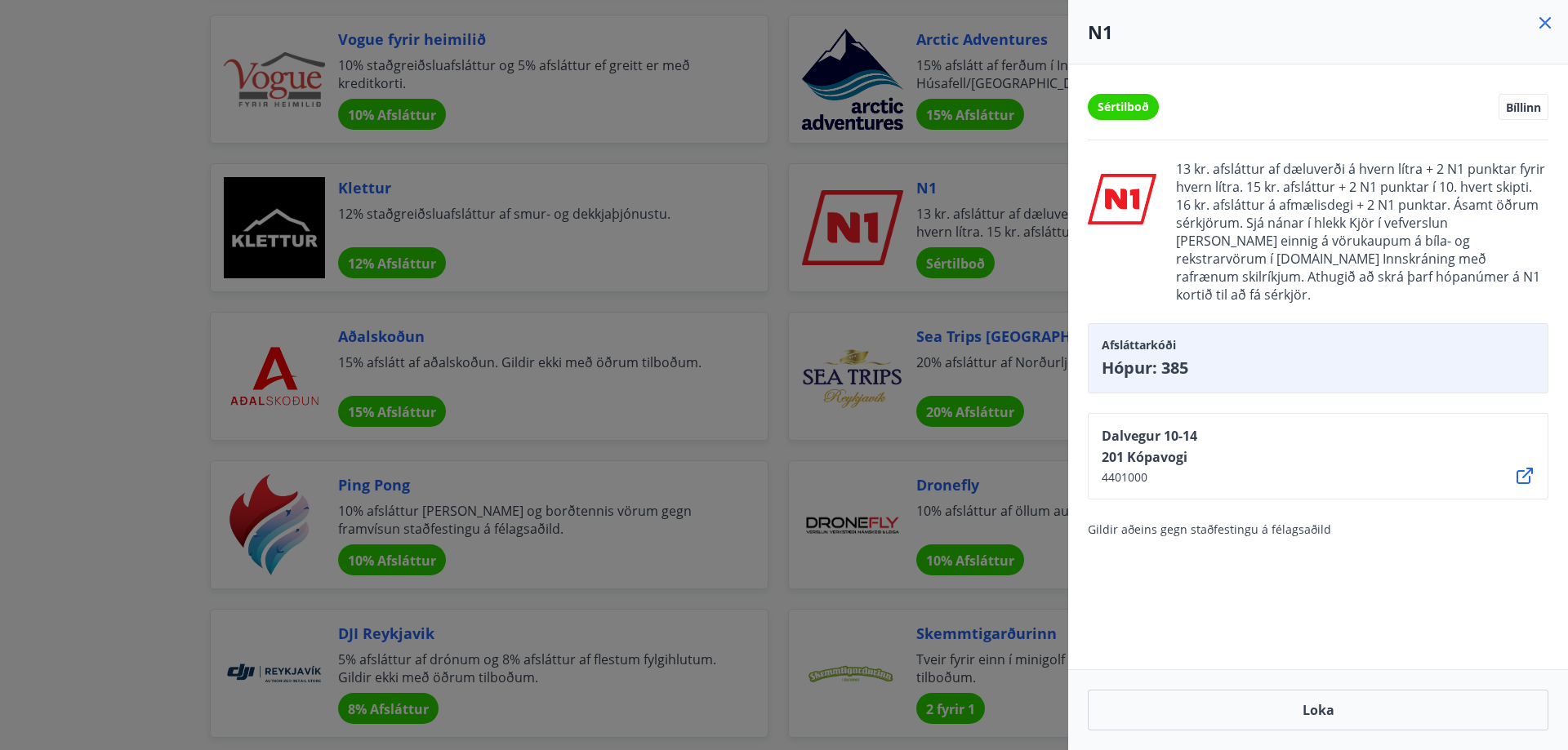
click at [1516, 105] on span "Bíllinn" at bounding box center [1523, 107] width 35 height 15
click at [1520, 466] on icon at bounding box center [1524, 476] width 20 height 20
click at [1541, 24] on icon at bounding box center [1545, 23] width 20 height 20
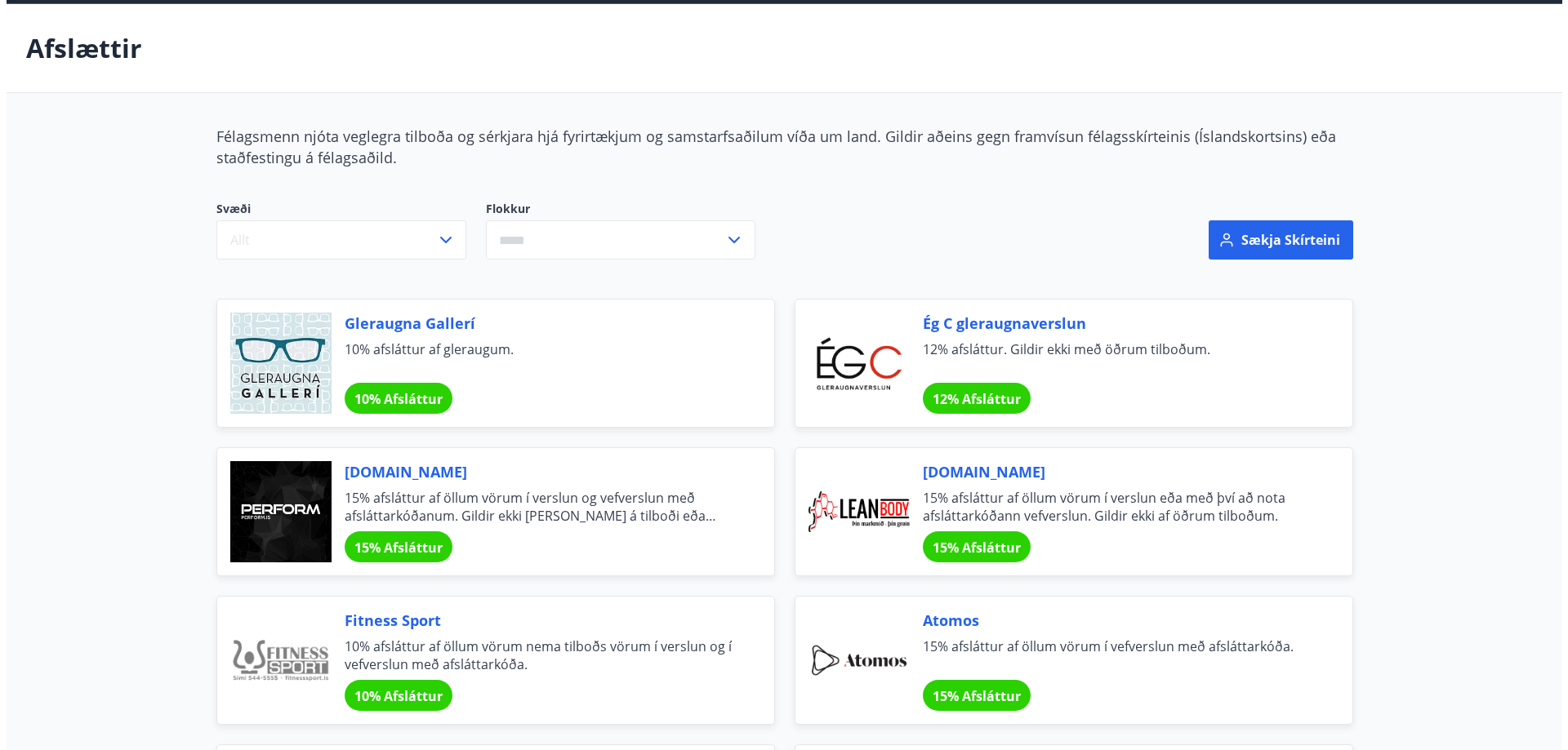
scroll to position [0, 0]
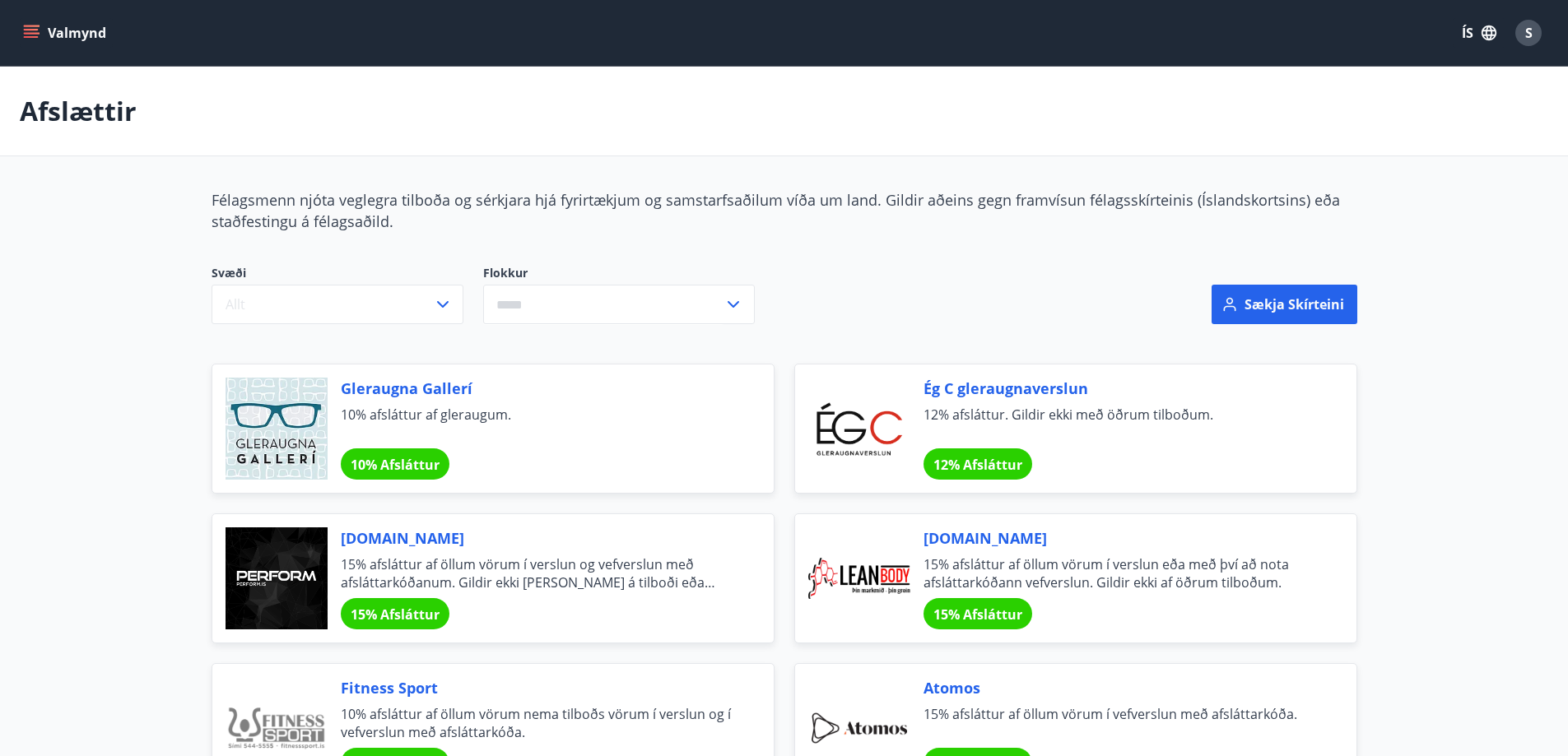
click at [1529, 34] on span "S" at bounding box center [1528, 33] width 7 height 18
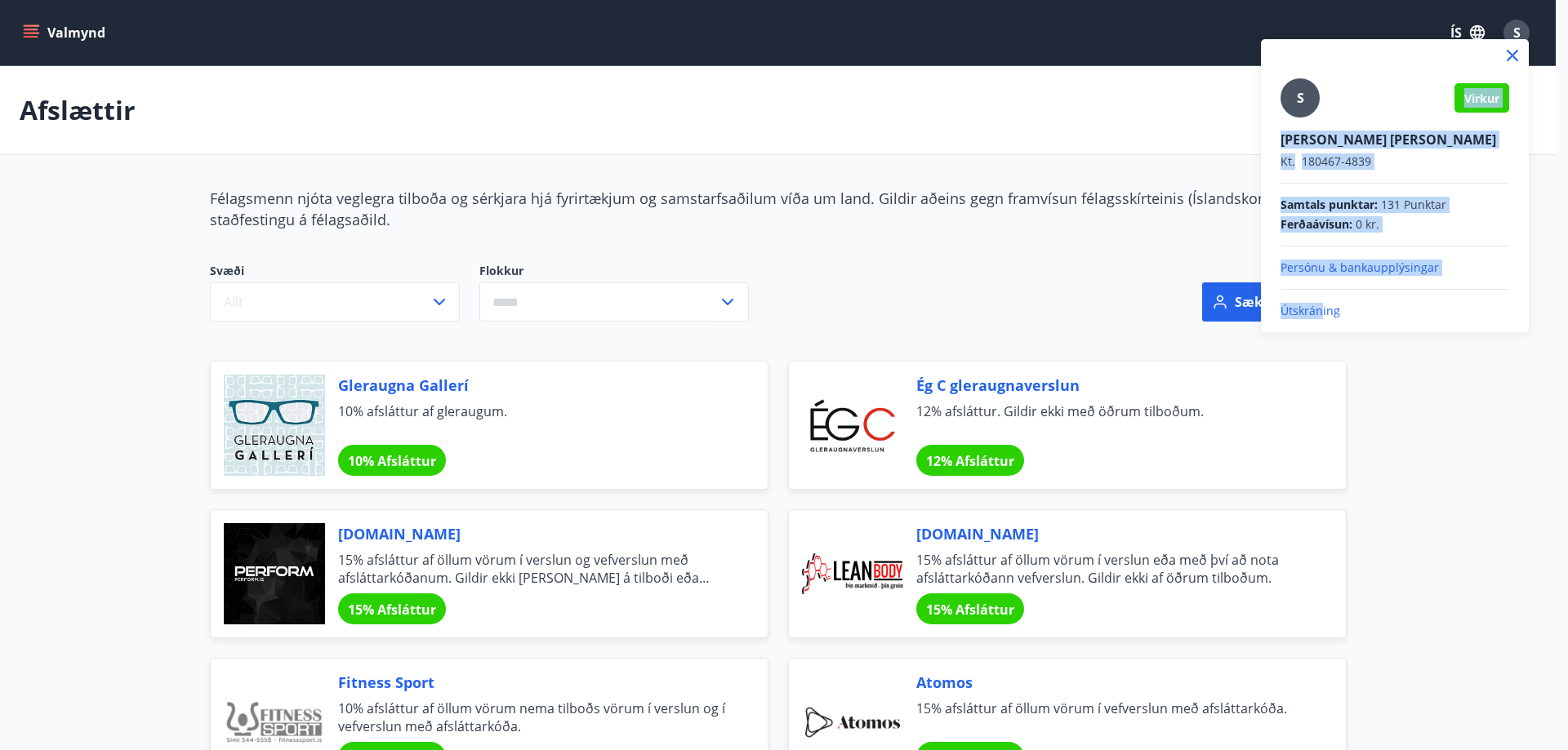
drag, startPoint x: 1321, startPoint y: 312, endPoint x: 1388, endPoint y: 351, distance: 77.5
click at [1389, 353] on div "S Virkur [PERSON_NAME] [PERSON_NAME] Kt. 180467-4839 Samtals punktar : 131 Punk…" at bounding box center [784, 375] width 1568 height 750
click at [1364, 267] on p "Persónu & bankaupplýsingar" at bounding box center [1395, 268] width 229 height 16
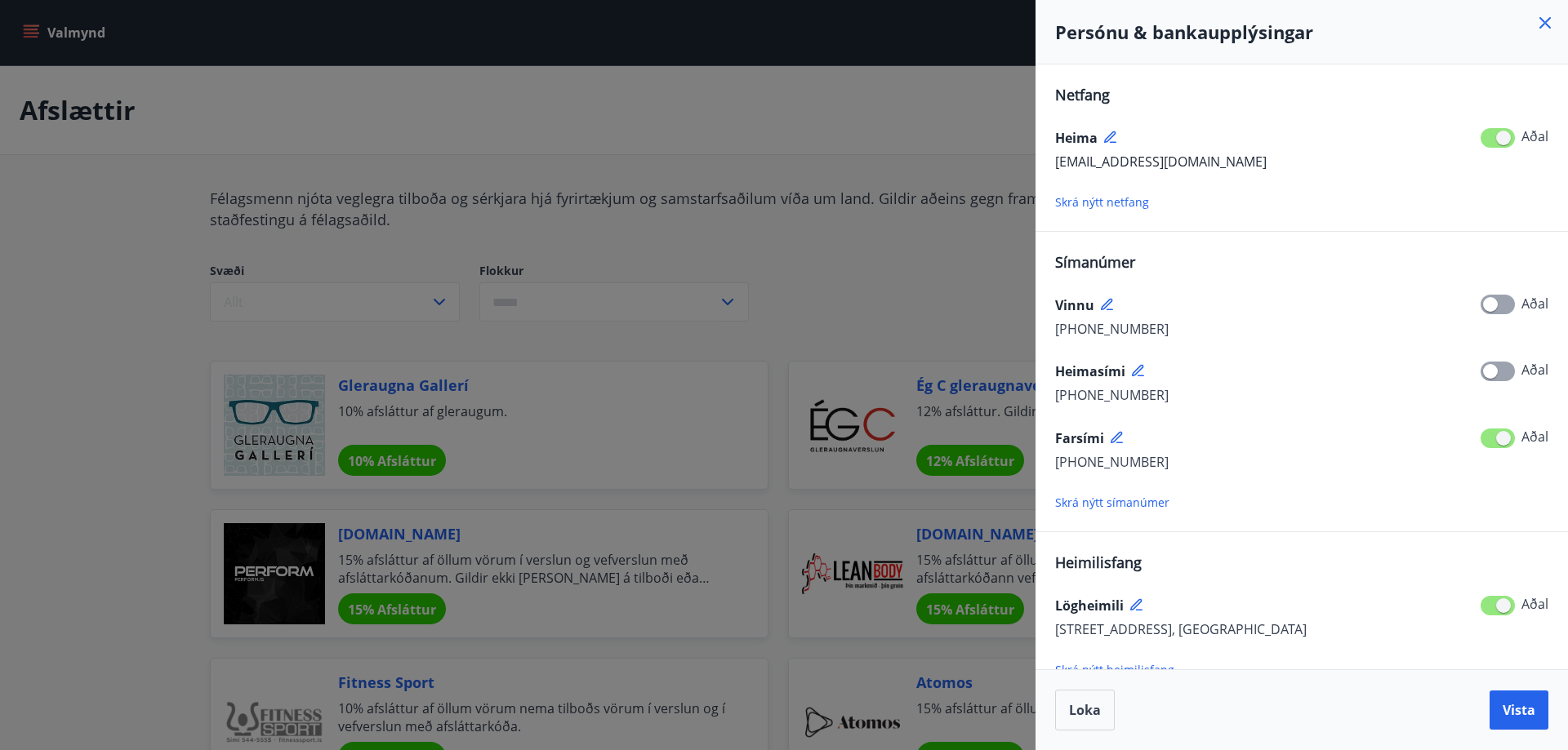
click at [1547, 22] on icon at bounding box center [1545, 23] width 12 height 12
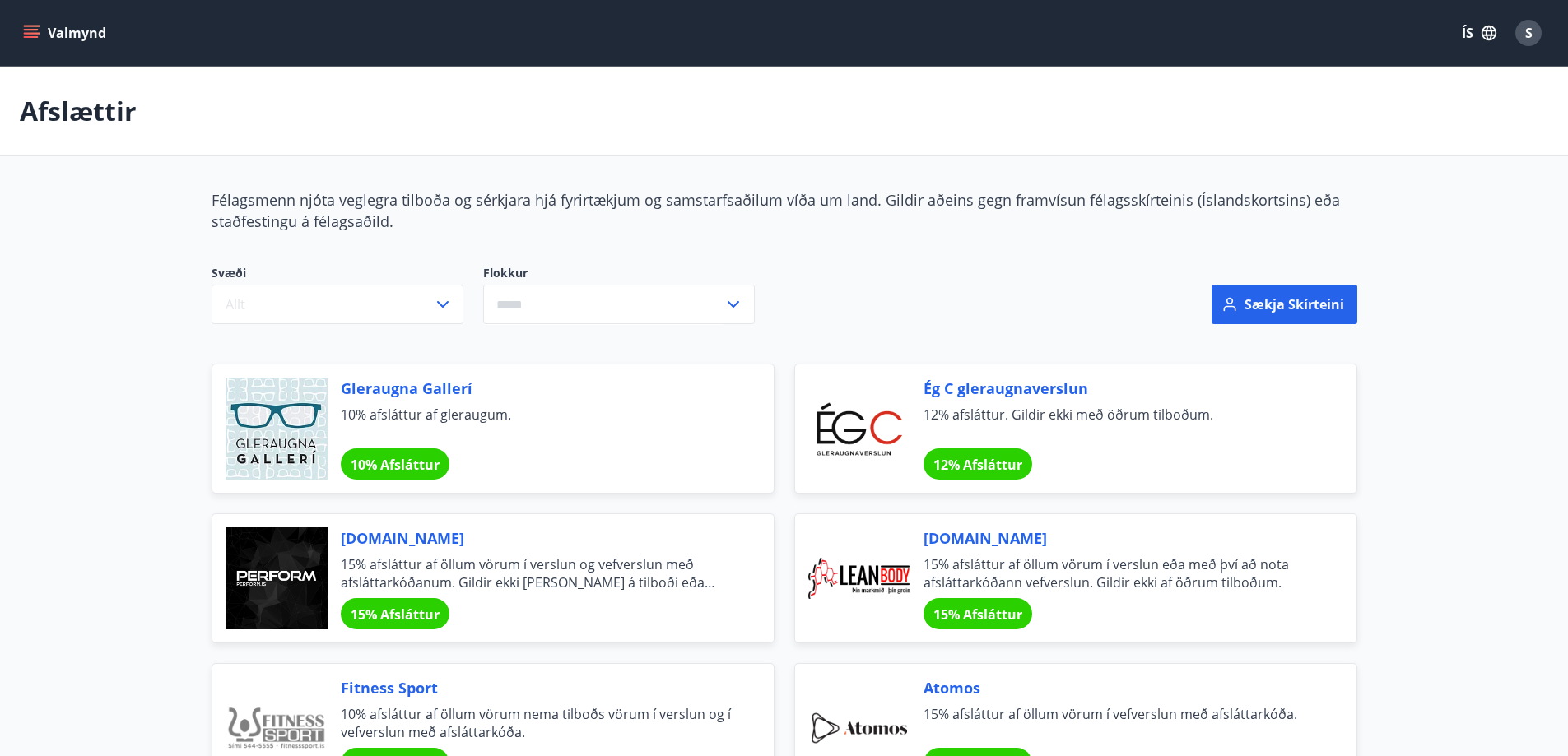
click at [1530, 32] on span "S" at bounding box center [1528, 33] width 7 height 18
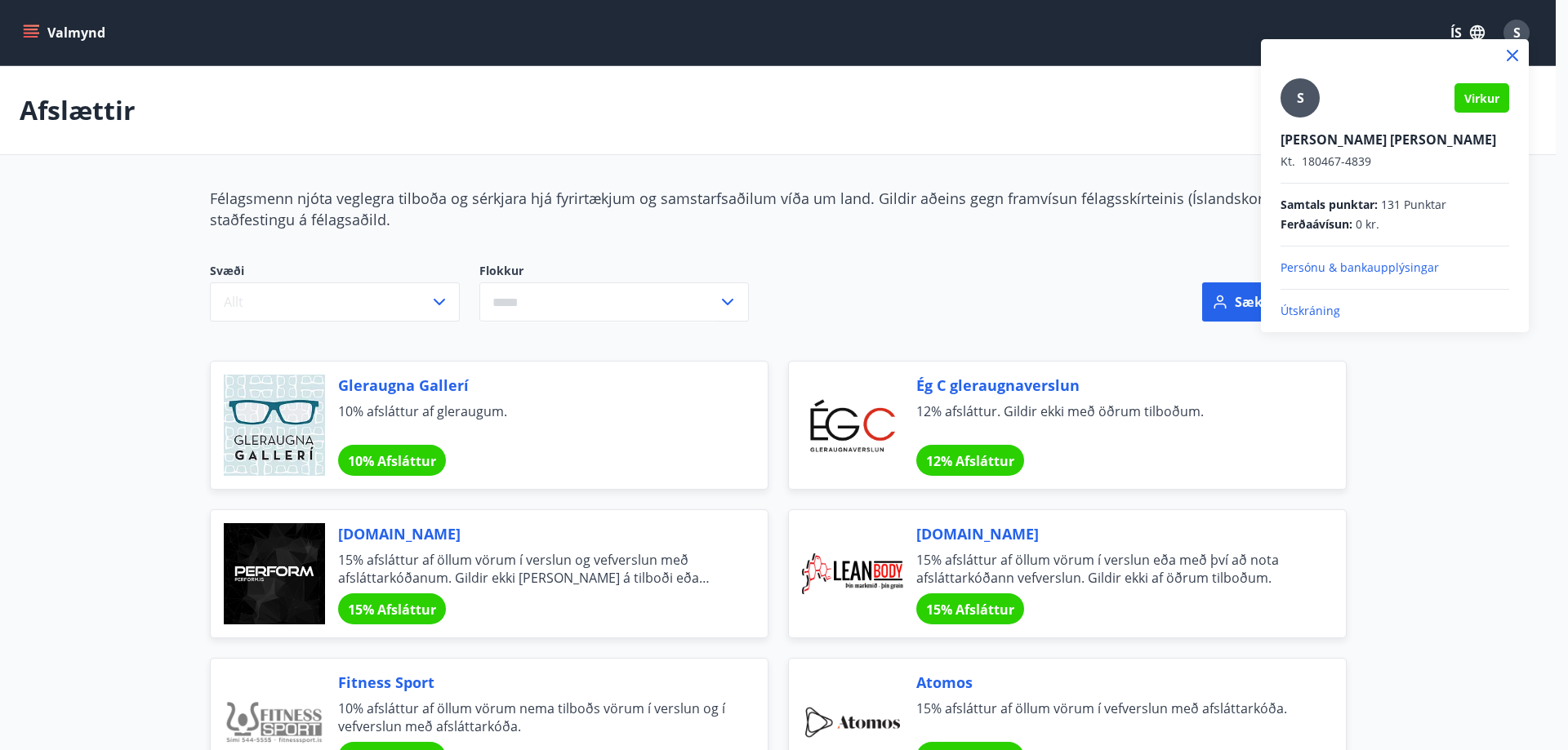
click at [1306, 317] on p "Útskráning" at bounding box center [1395, 311] width 229 height 16
